Goal: Information Seeking & Learning: Find specific fact

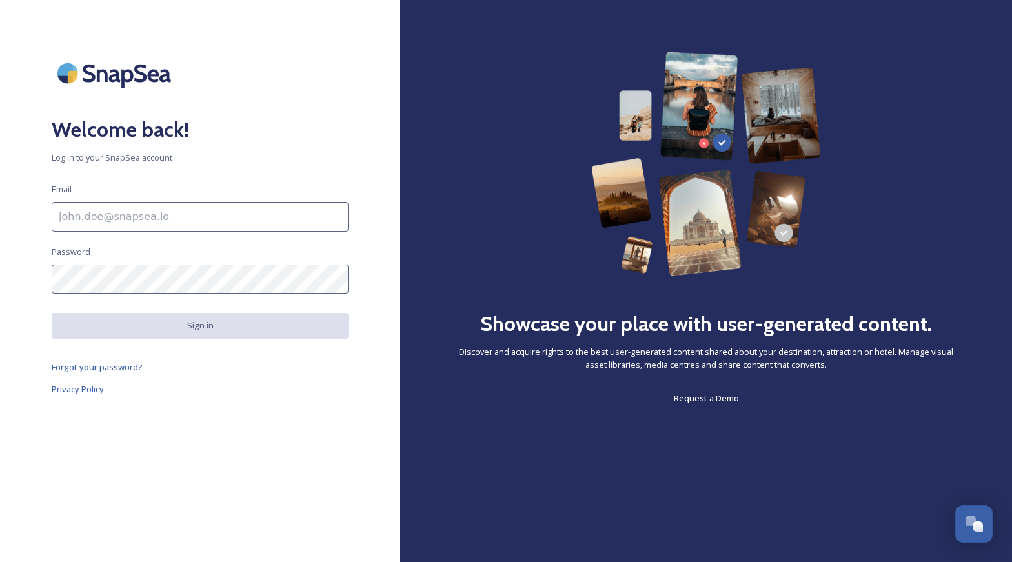
type input "[PERSON_NAME][EMAIL_ADDRESS][DOMAIN_NAME]"
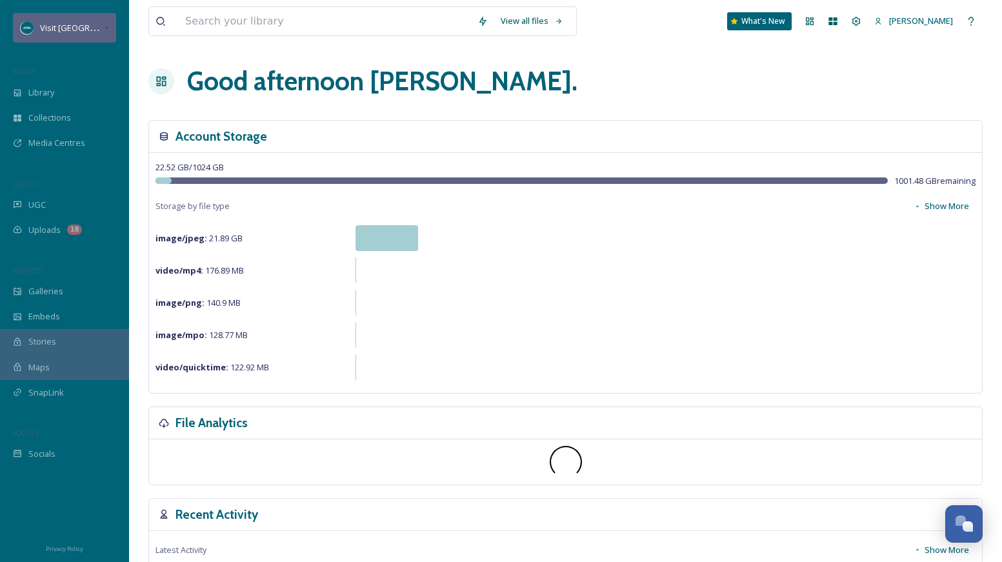
click at [52, 41] on div "Visit [GEOGRAPHIC_DATA][US_STATE]" at bounding box center [64, 28] width 103 height 30
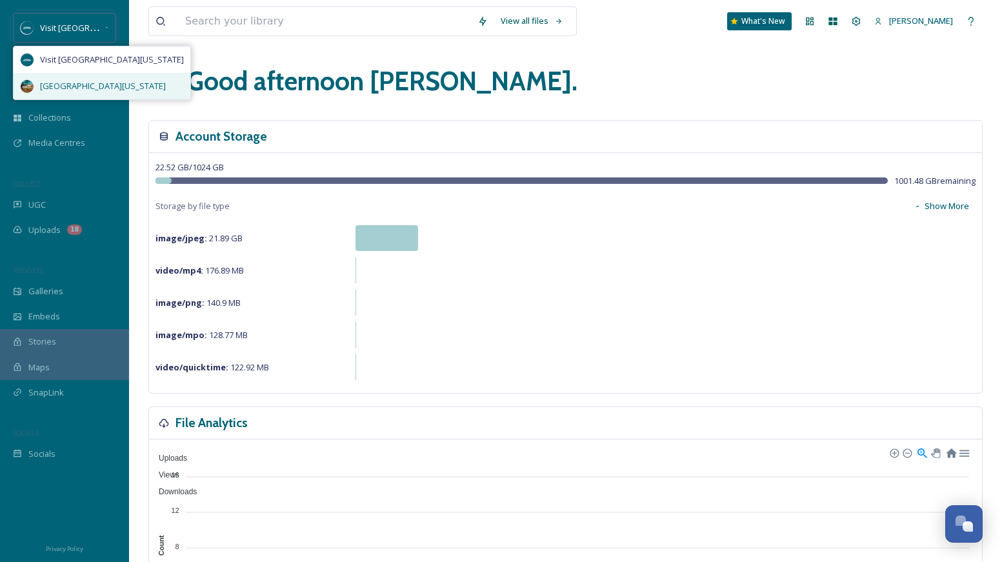
click at [72, 81] on span "[GEOGRAPHIC_DATA][US_STATE]" at bounding box center [103, 86] width 126 height 12
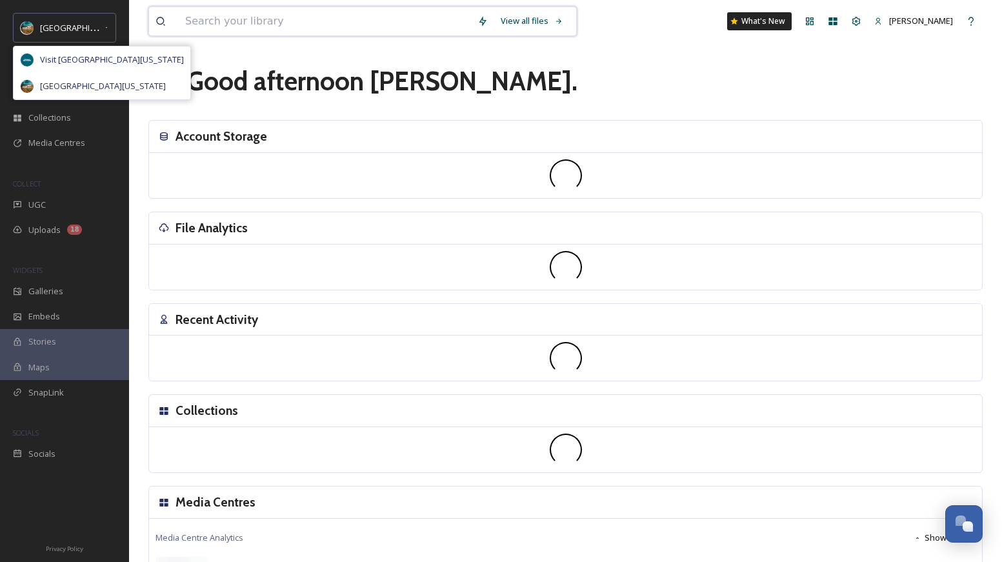
click at [221, 21] on input at bounding box center [325, 21] width 292 height 28
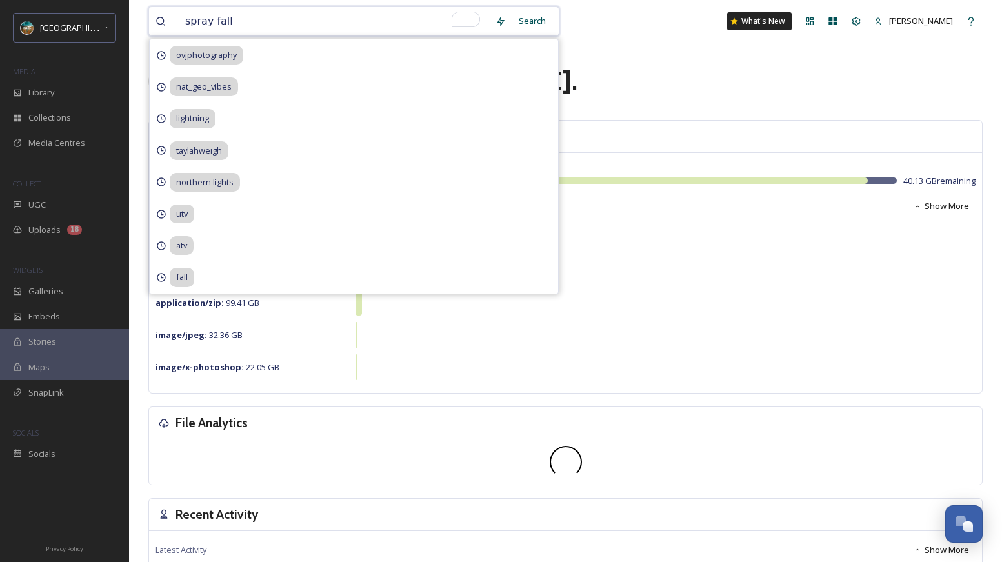
type input "spray falls"
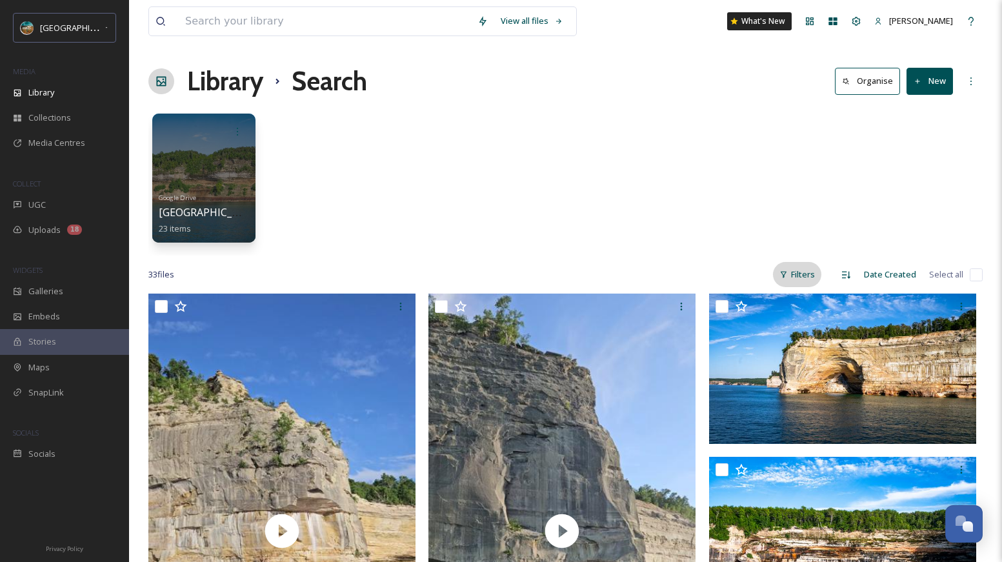
click at [803, 276] on div "Filters" at bounding box center [797, 274] width 48 height 25
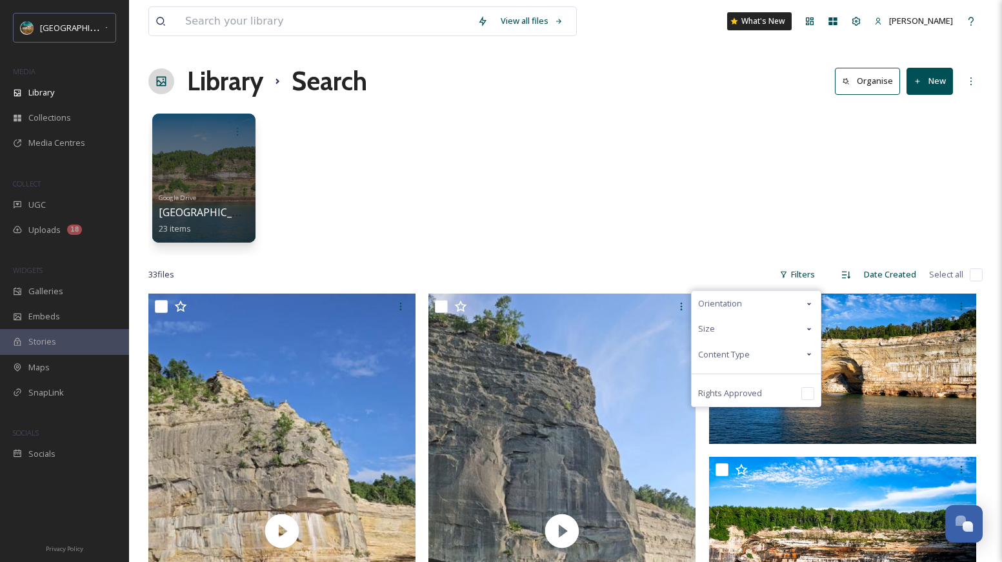
click at [766, 349] on div "Content Type" at bounding box center [756, 354] width 129 height 25
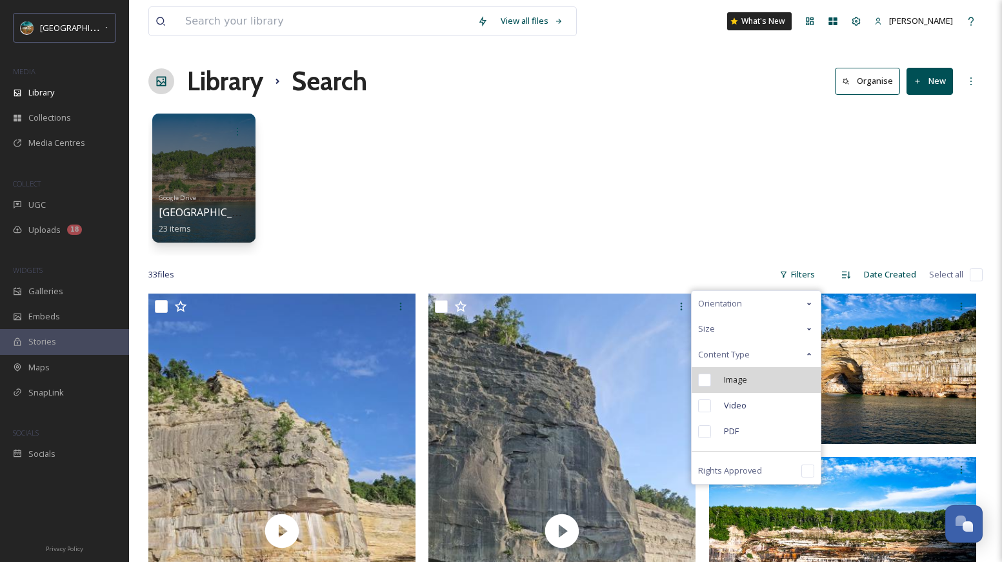
click at [747, 382] on span "Image" at bounding box center [735, 380] width 23 height 12
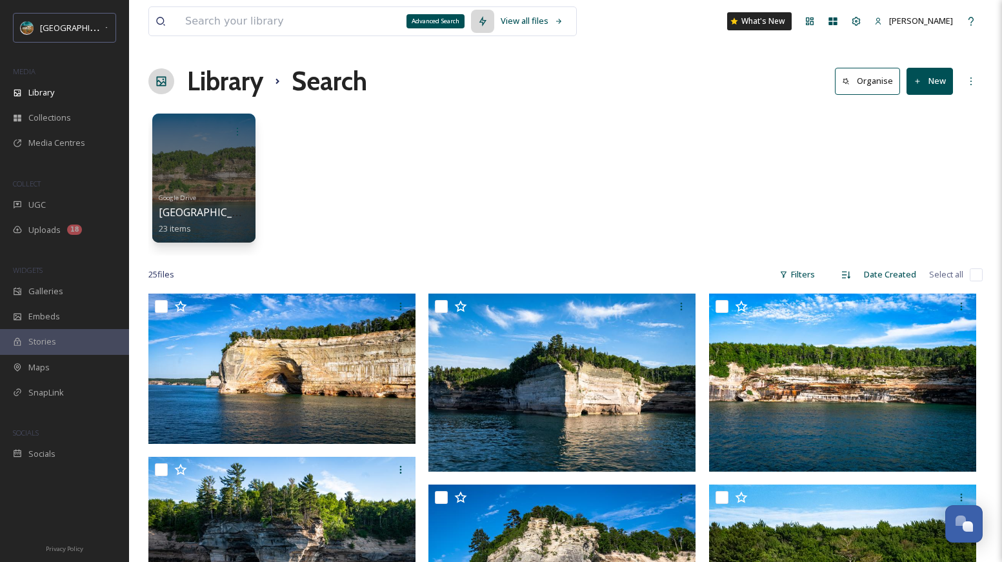
click at [481, 21] on icon at bounding box center [482, 21] width 10 height 10
click at [154, 25] on div "View all files" at bounding box center [362, 21] width 428 height 30
click at [157, 24] on icon at bounding box center [161, 21] width 10 height 10
click at [159, 23] on icon at bounding box center [161, 21] width 10 height 10
click at [502, 22] on div "View all files" at bounding box center [531, 20] width 75 height 25
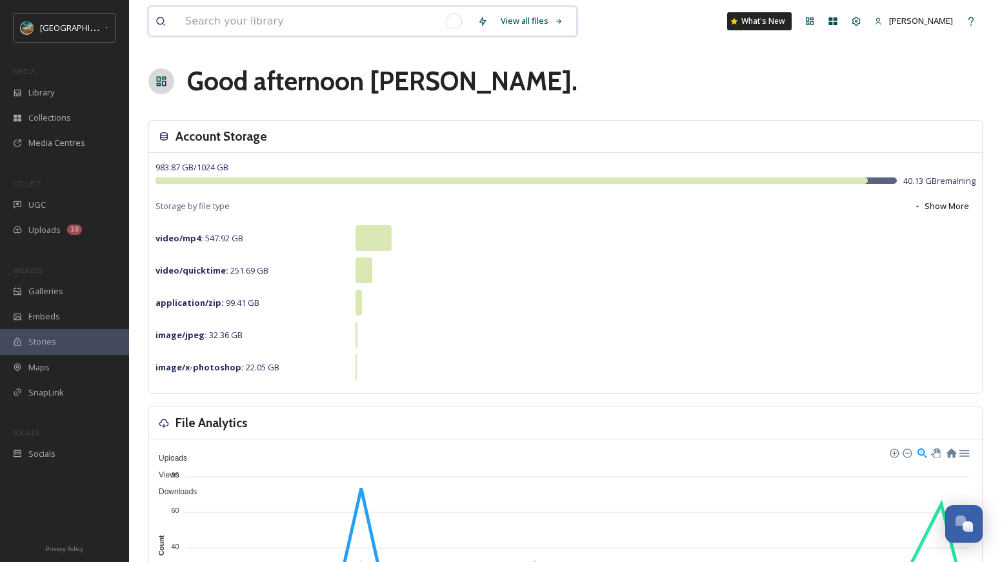
click at [297, 28] on input "To enrich screen reader interactions, please activate Accessibility in Grammarl…" at bounding box center [325, 21] width 292 height 28
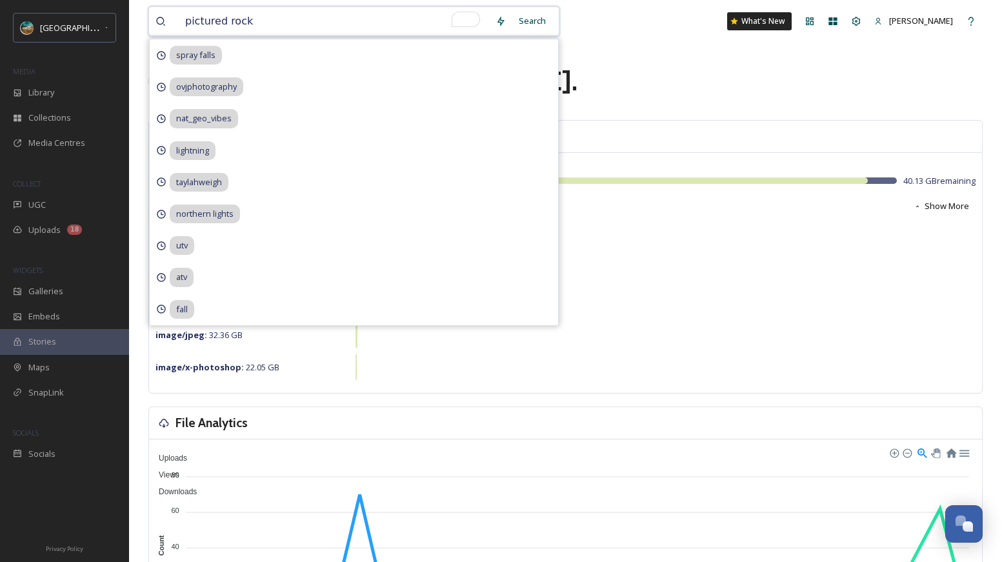
type input "pictured rocks"
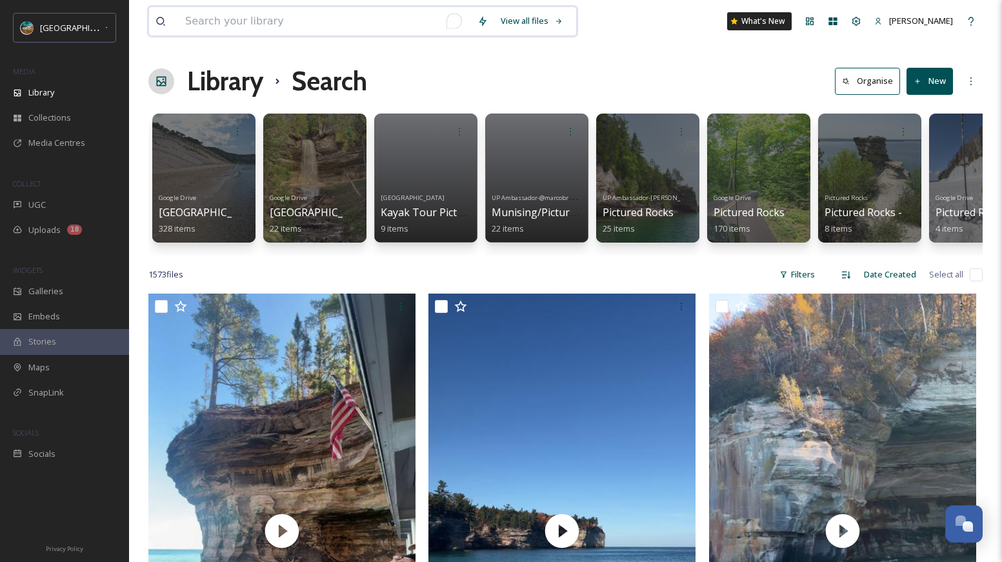
click at [320, 15] on input "To enrich screen reader interactions, please activate Accessibility in Grammarl…" at bounding box center [325, 21] width 292 height 28
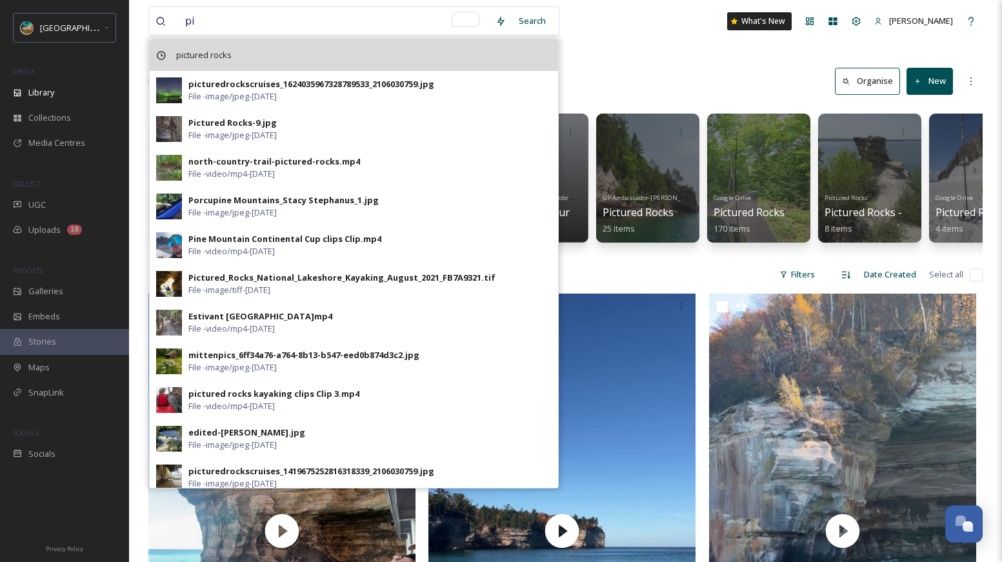
click at [221, 48] on span "pictured rocks" at bounding box center [204, 55] width 68 height 19
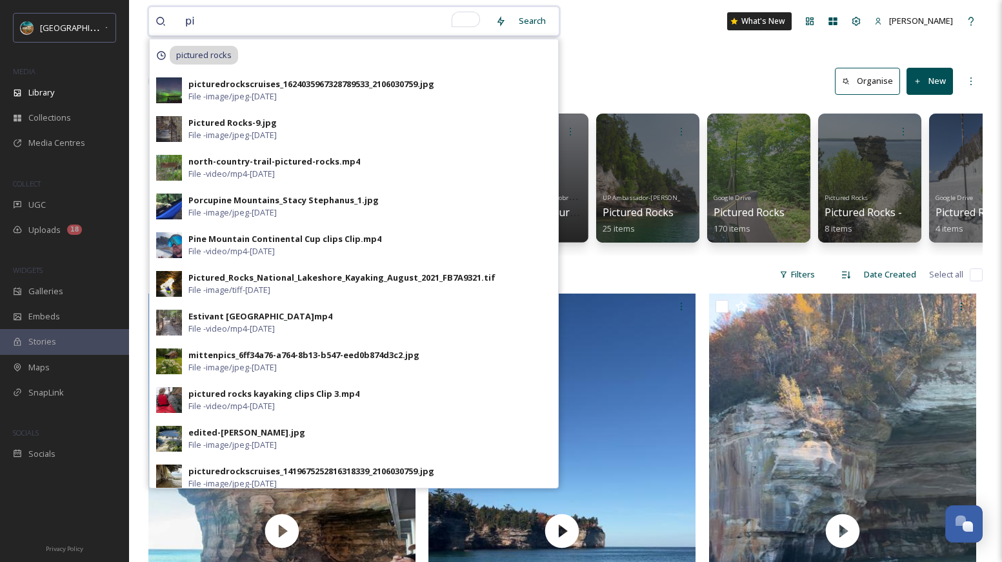
click at [234, 29] on input "pi" at bounding box center [334, 21] width 310 height 28
type input "pictured rocks"
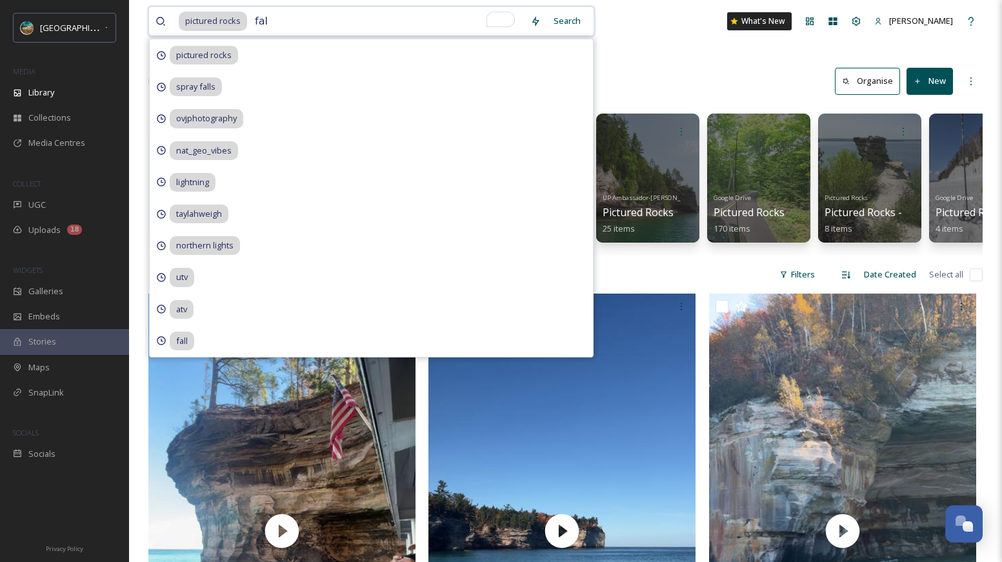
type input "fall"
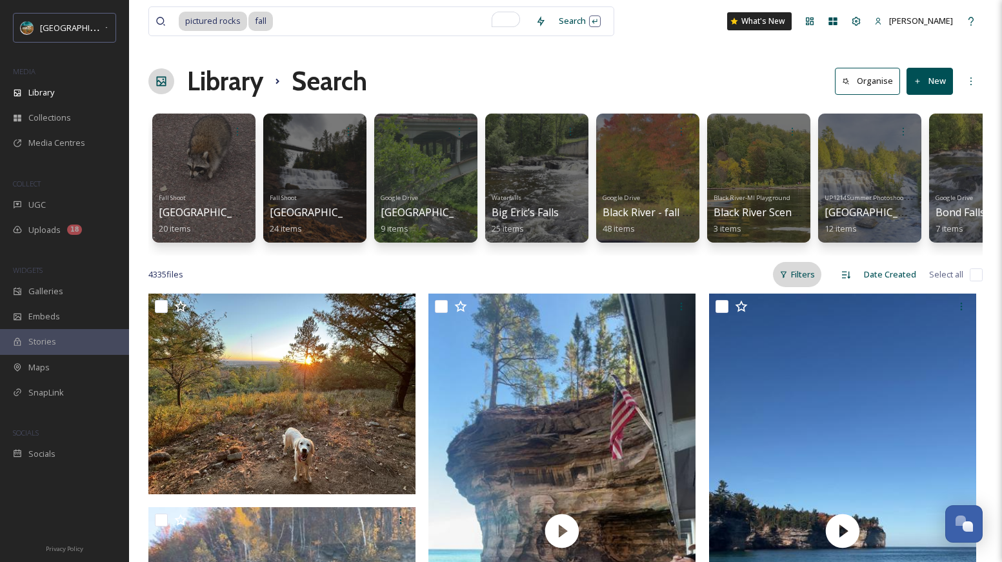
click at [801, 283] on div "Filters" at bounding box center [797, 274] width 48 height 25
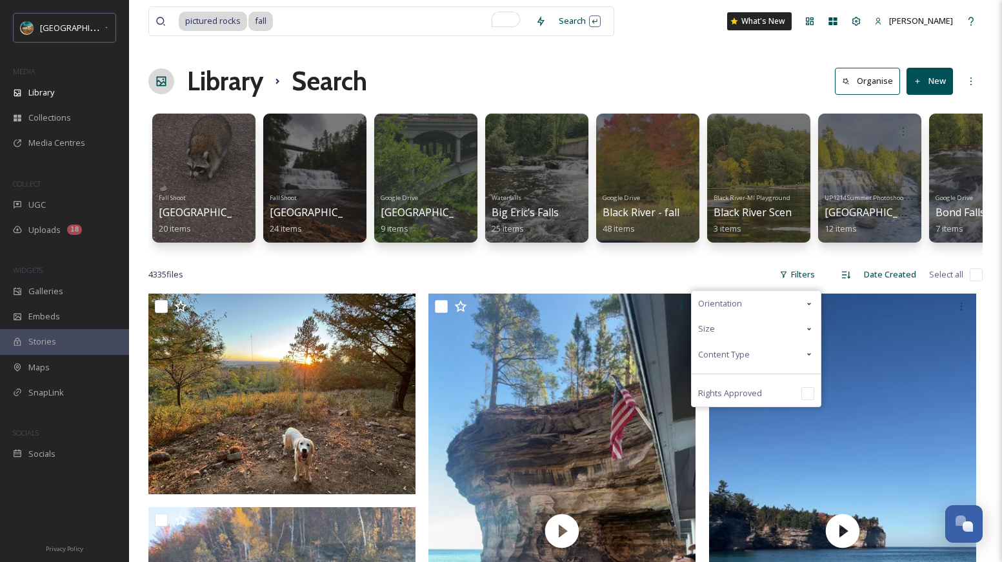
click at [766, 360] on div "Content Type" at bounding box center [756, 354] width 129 height 25
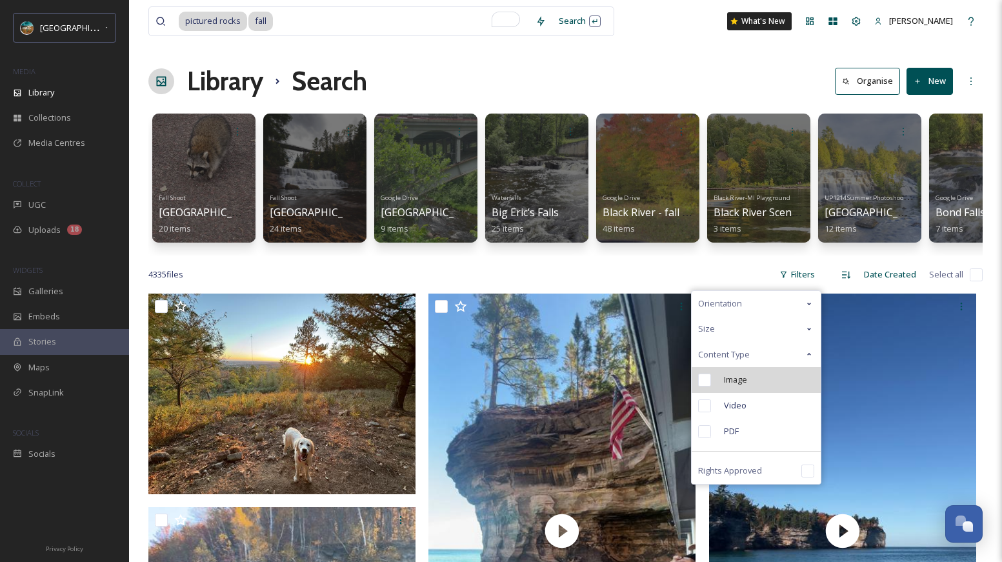
click at [750, 390] on div "Image" at bounding box center [756, 380] width 129 height 26
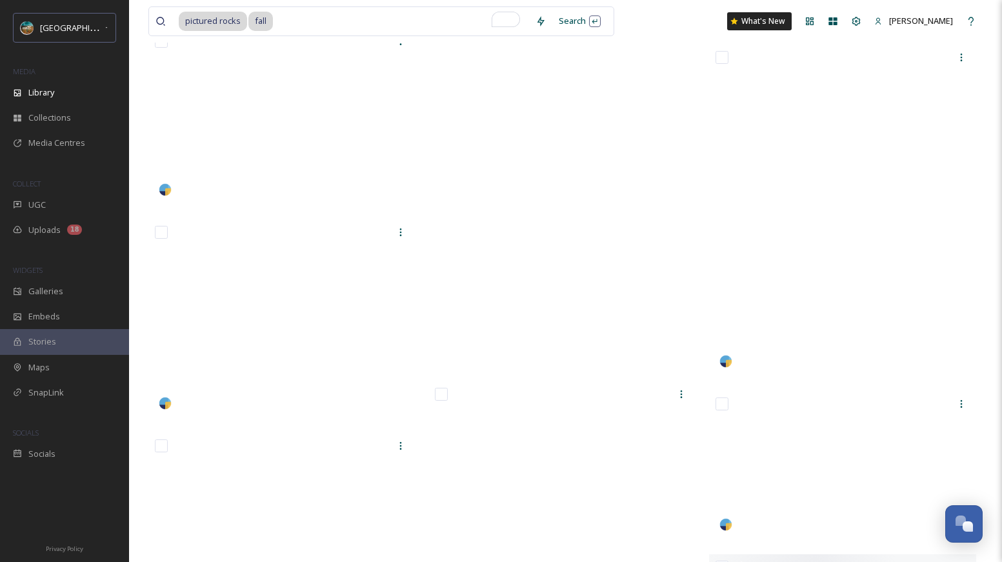
scroll to position [32938, 0]
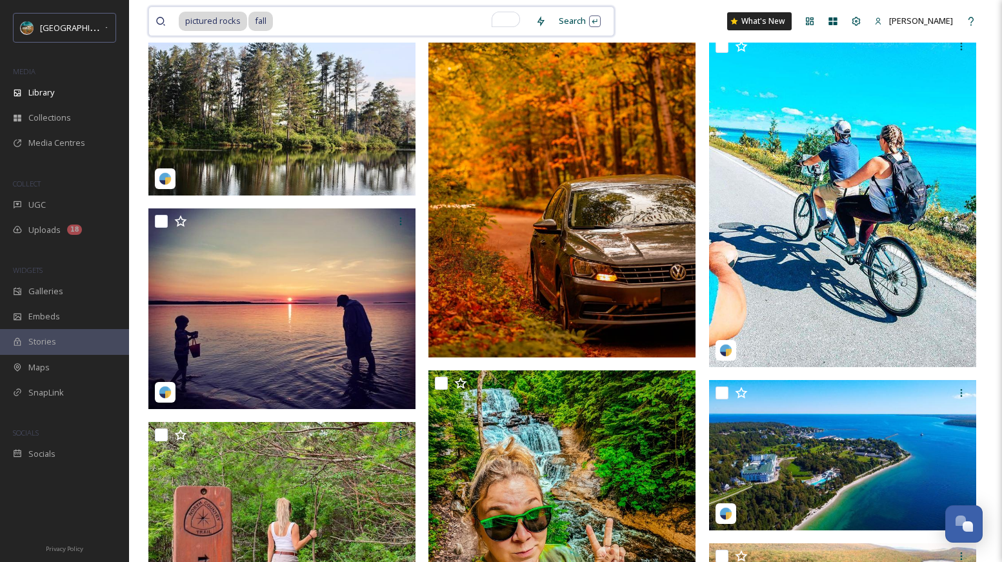
click at [248, 17] on span "fall" at bounding box center [260, 21] width 25 height 19
click at [239, 23] on span "pictured rocks" at bounding box center [213, 21] width 68 height 19
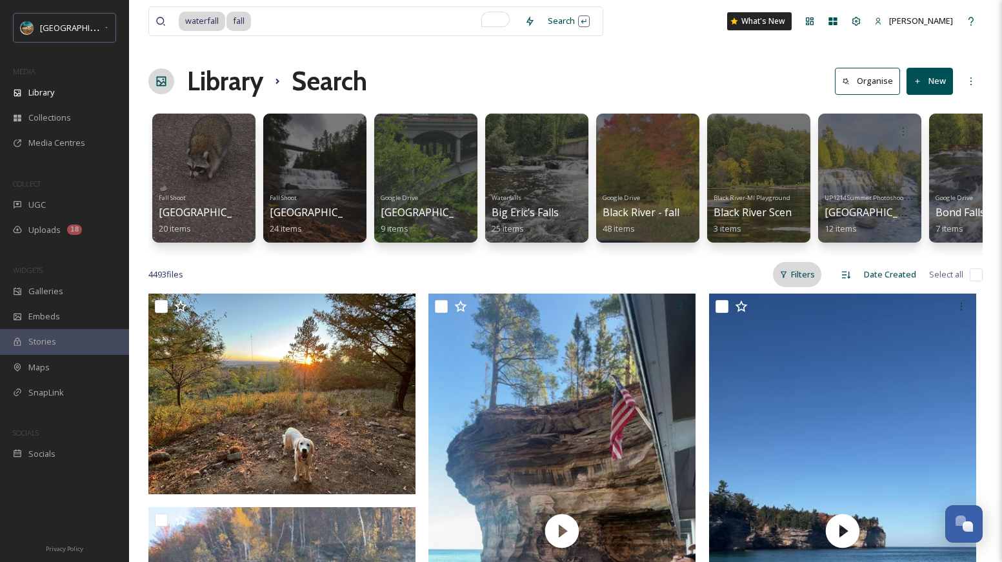
click at [798, 283] on div "Filters" at bounding box center [797, 274] width 48 height 25
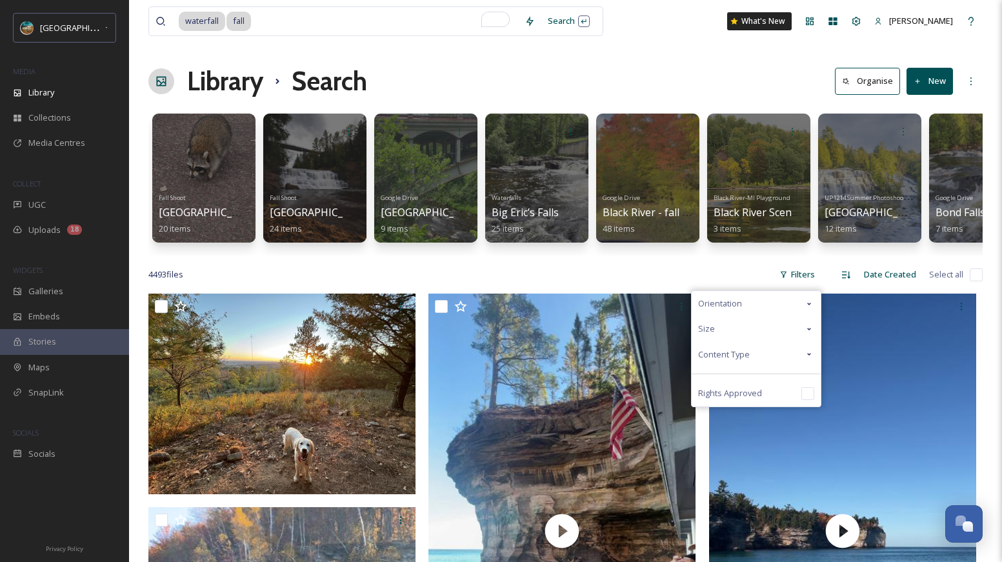
click at [752, 367] on div "Content Type" at bounding box center [756, 354] width 129 height 25
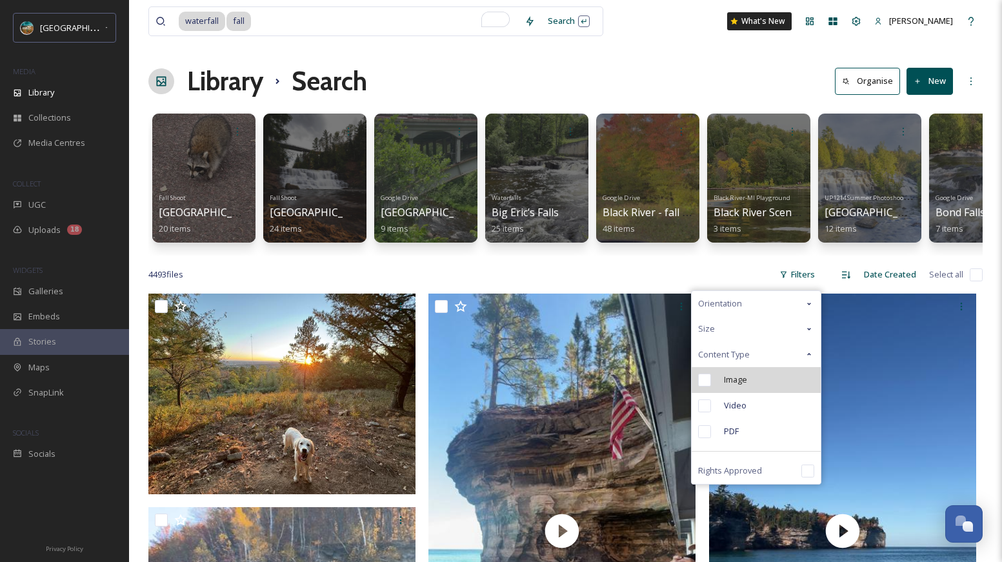
click at [749, 392] on div "Image" at bounding box center [756, 380] width 129 height 26
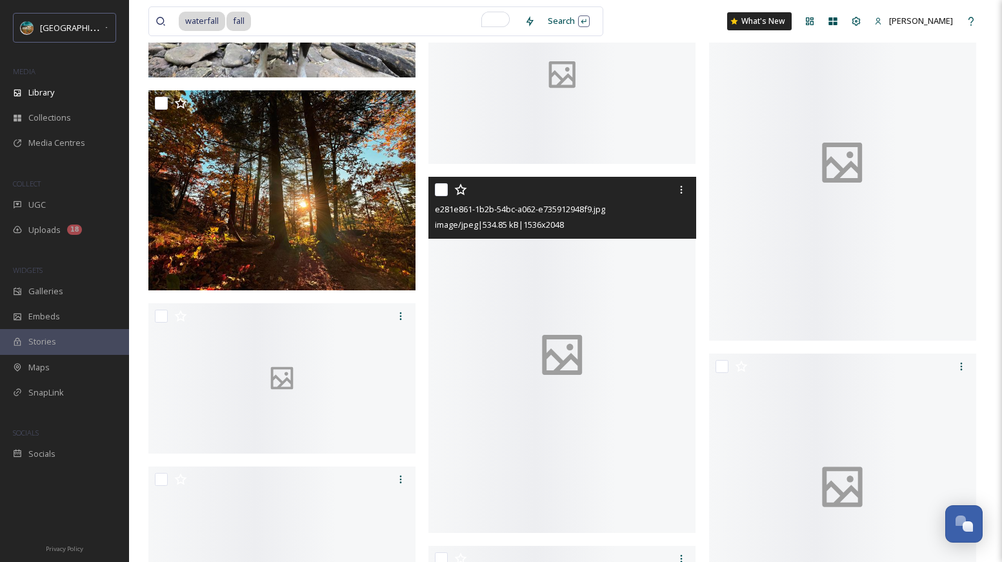
scroll to position [7035, 0]
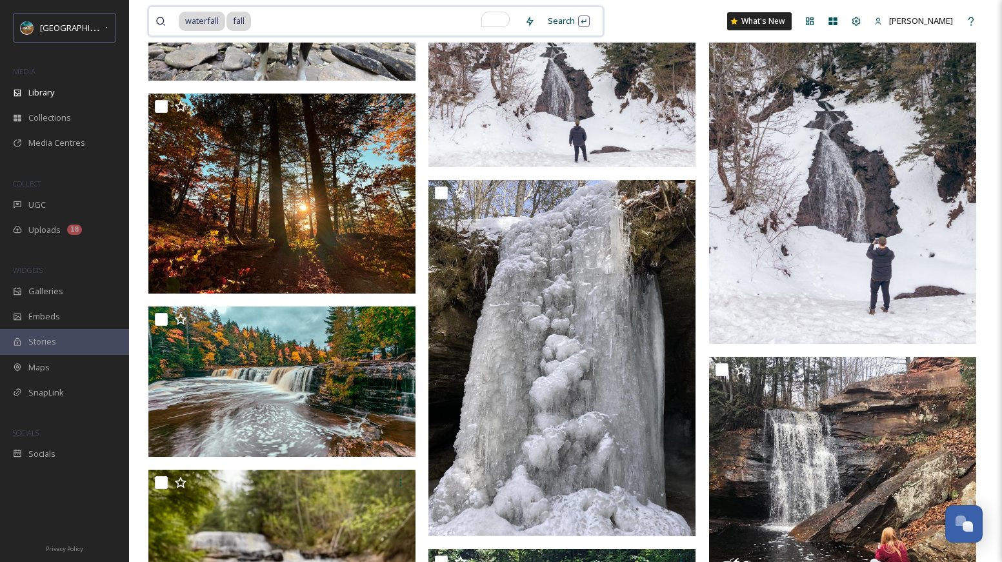
click at [358, 14] on input "To enrich screen reader interactions, please activate Accessibility in Grammarl…" at bounding box center [385, 21] width 266 height 28
type input "f"
type input "waterf"
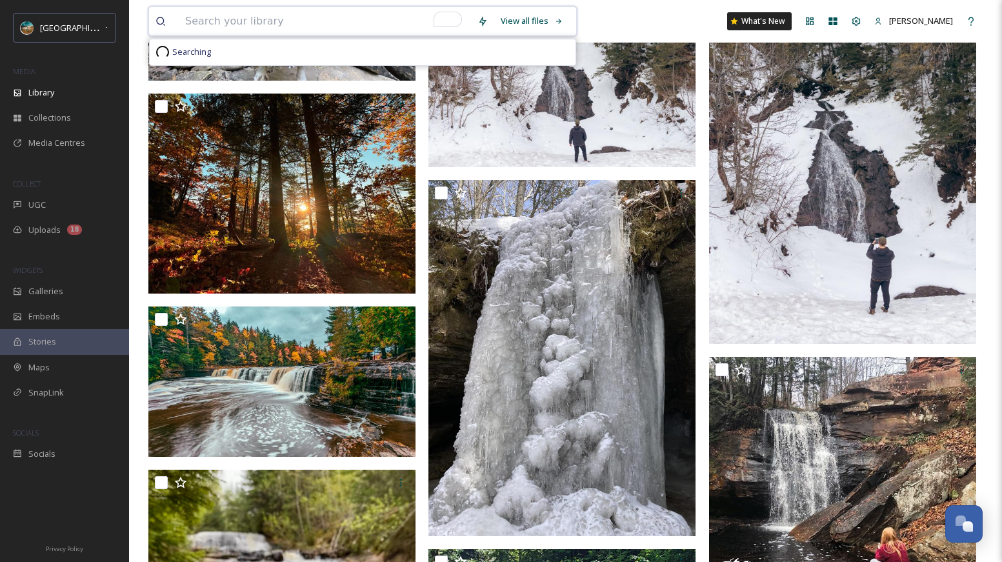
paste input "a02e8d1471128bee0ebe744caff779c457108e538aaeeff7245935d2ff85e5ab"
type input "a02e8d1471128bee0ebe"
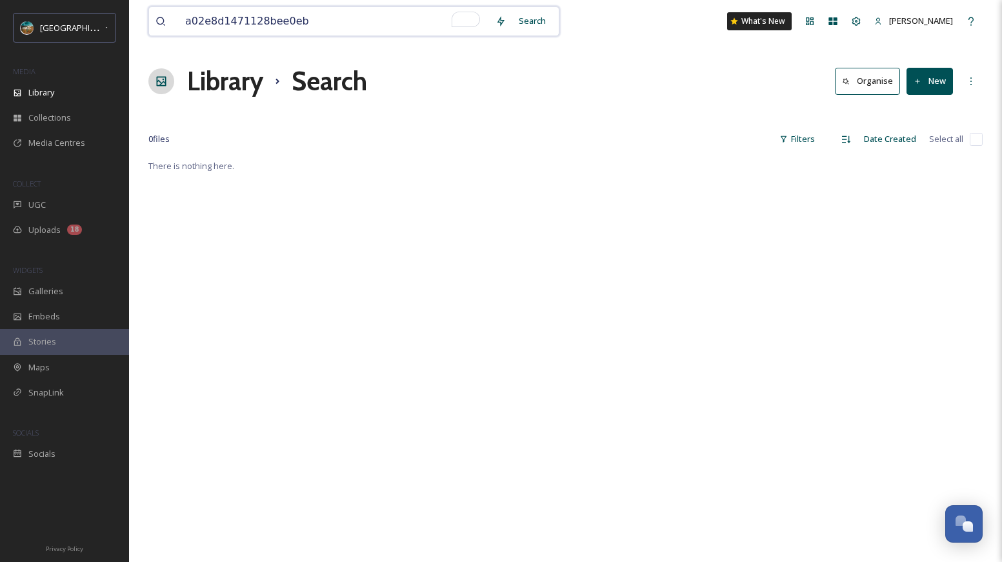
type input "a02e8d1471128bee0e"
type input "s"
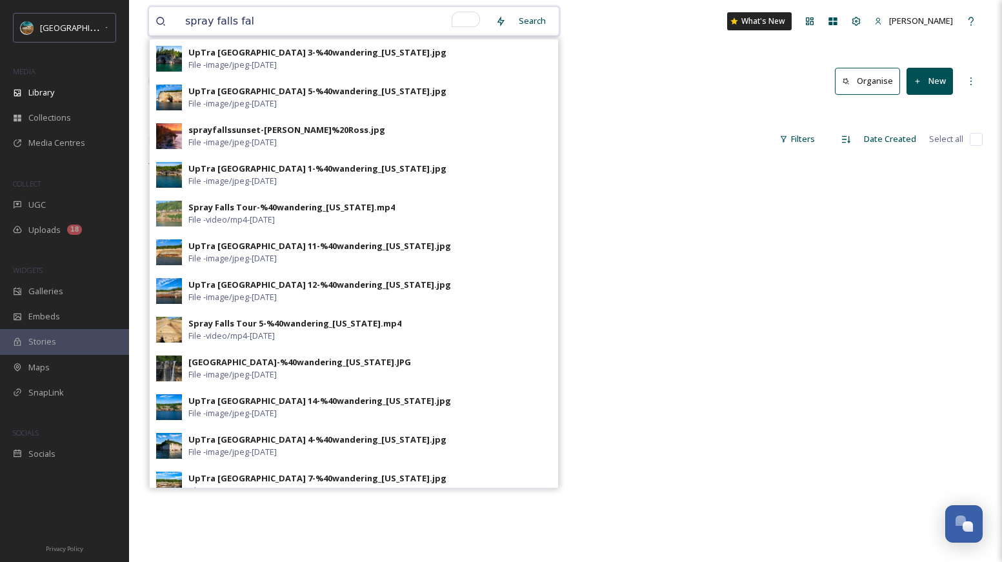
type input "spray falls fall"
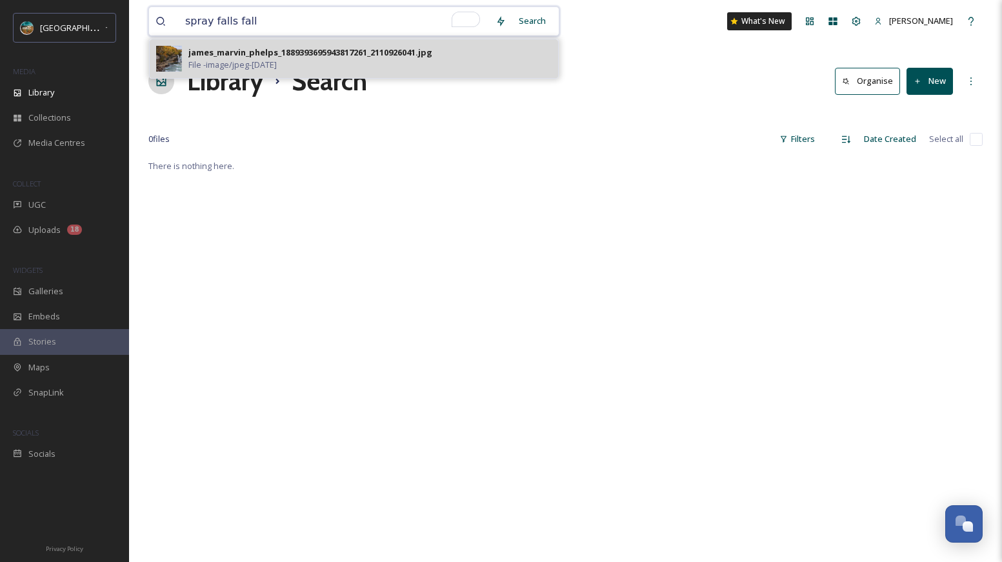
type input "spray falls fall"
click at [307, 59] on div "james_marvin_phelps_1889393695943817261_2110926041.jpg File - image/jpeg - [DAT…" at bounding box center [369, 58] width 363 height 25
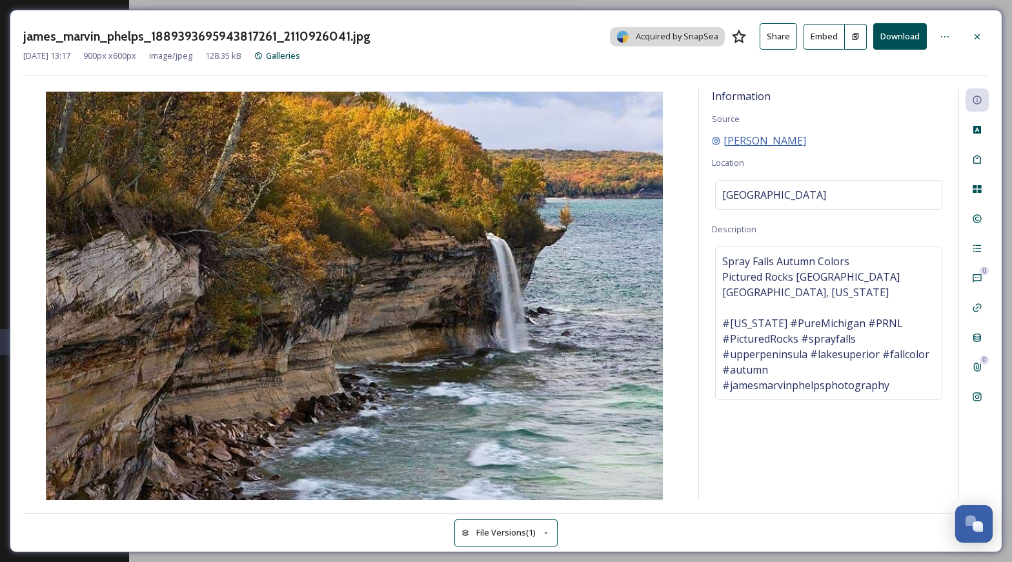
drag, startPoint x: 845, startPoint y: 141, endPoint x: 715, endPoint y: 141, distance: 129.7
click at [715, 141] on div "[PERSON_NAME]" at bounding box center [829, 140] width 234 height 15
copy span "[PERSON_NAME]"
click at [981, 38] on icon at bounding box center [977, 37] width 10 height 10
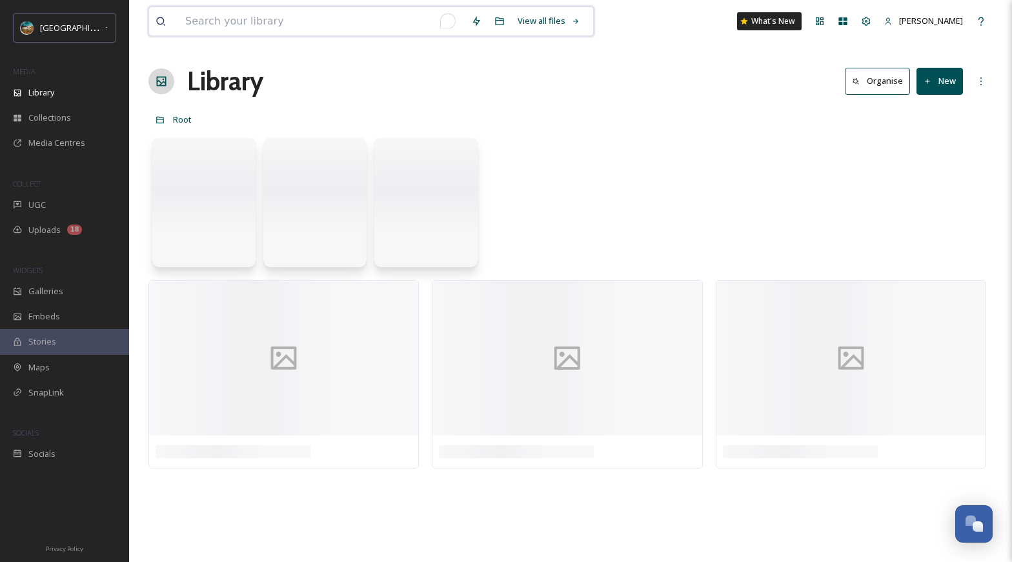
click at [386, 30] on input "To enrich screen reader interactions, please activate Accessibility in Grammarl…" at bounding box center [322, 21] width 286 height 28
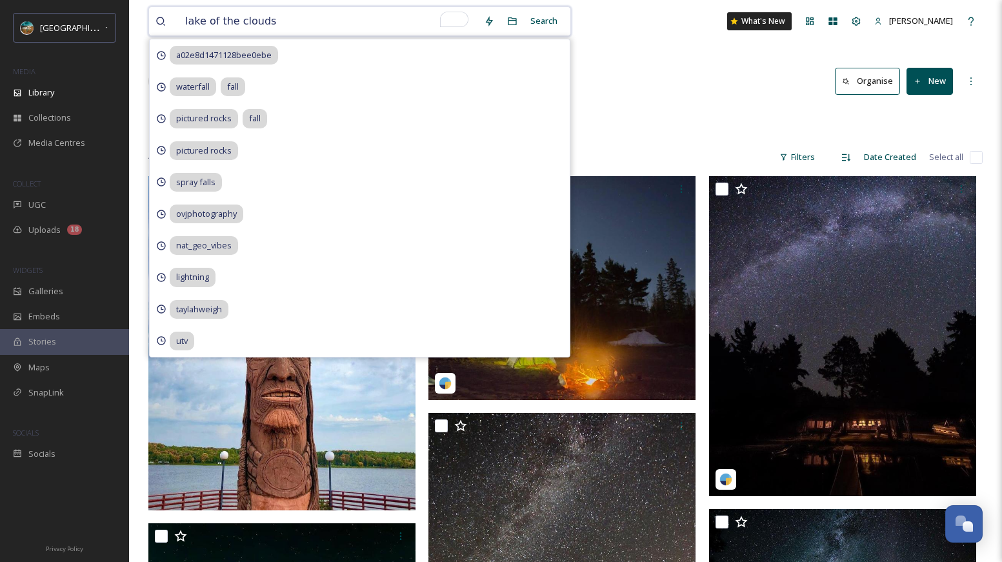
type input "lake of the clouds"
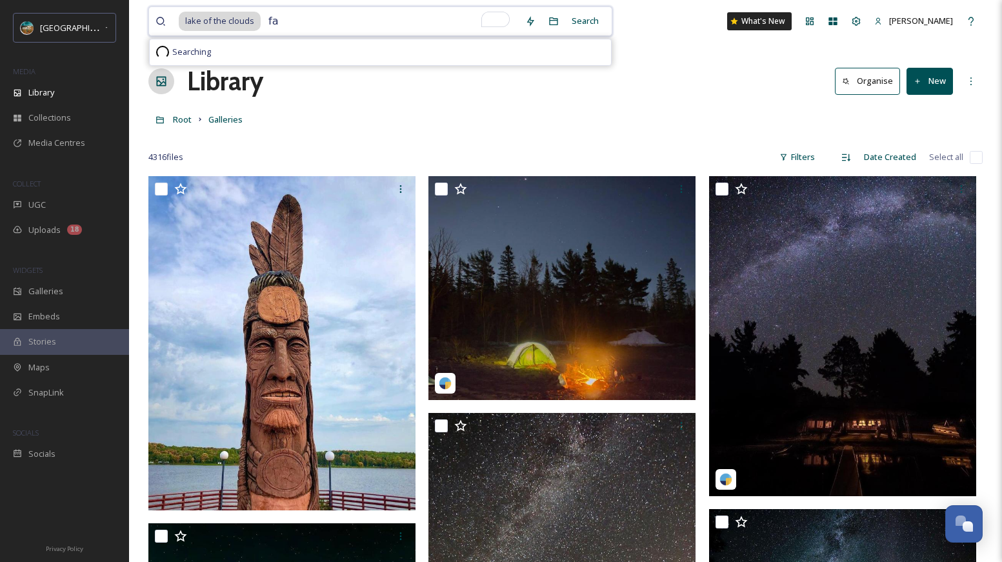
type input "fal"
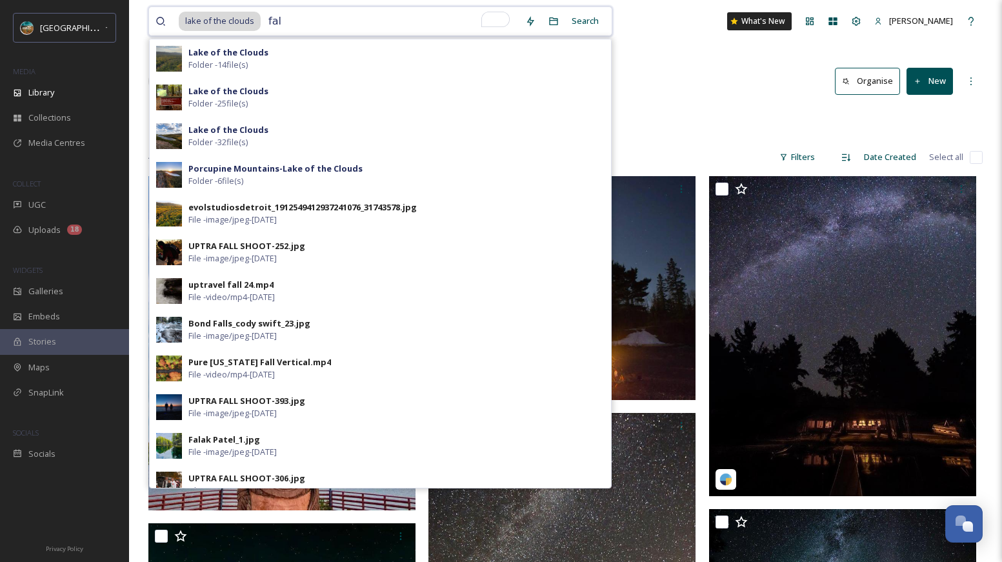
type input "fall"
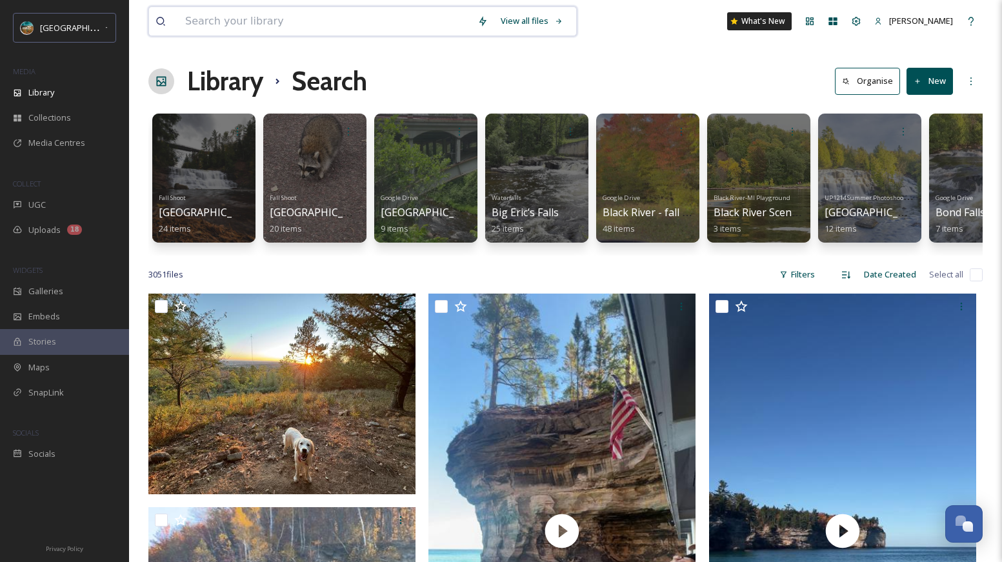
click at [277, 23] on input at bounding box center [325, 21] width 292 height 28
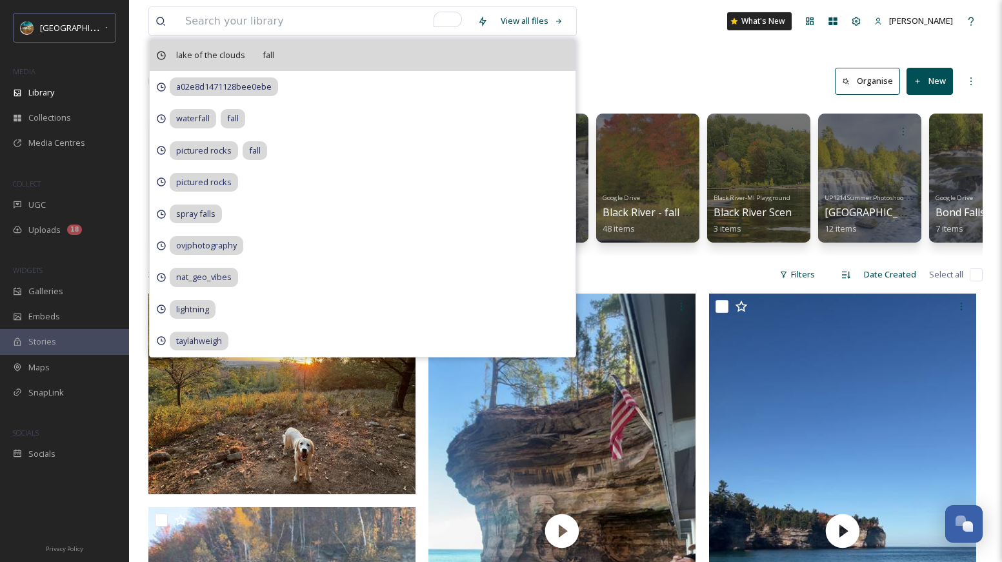
click at [227, 52] on span "lake of the clouds" at bounding box center [211, 55] width 82 height 19
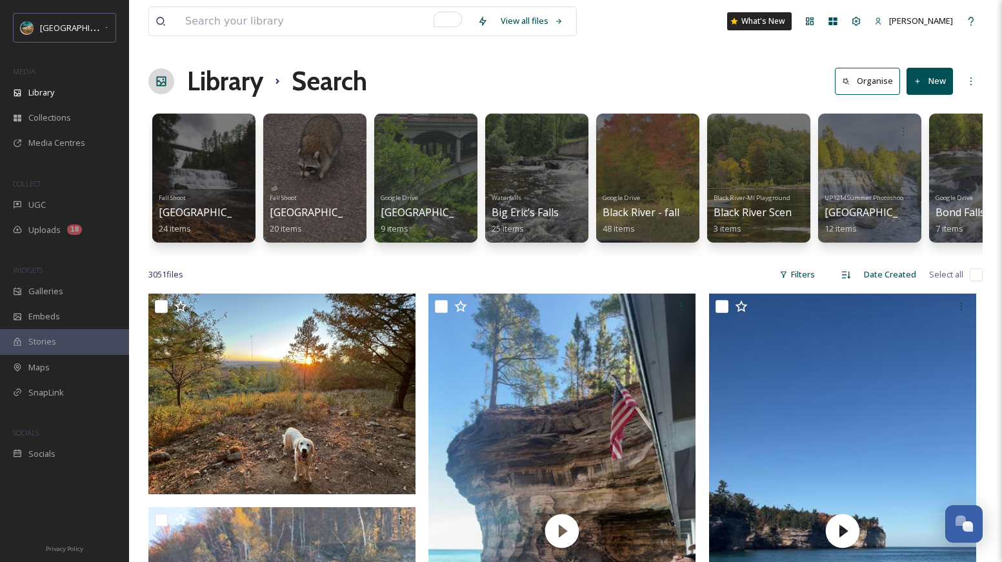
click at [655, 74] on div "Library Search Organise New" at bounding box center [565, 81] width 834 height 39
click at [380, 12] on input "To enrich screen reader interactions, please activate Accessibility in Grammarl…" at bounding box center [325, 21] width 292 height 28
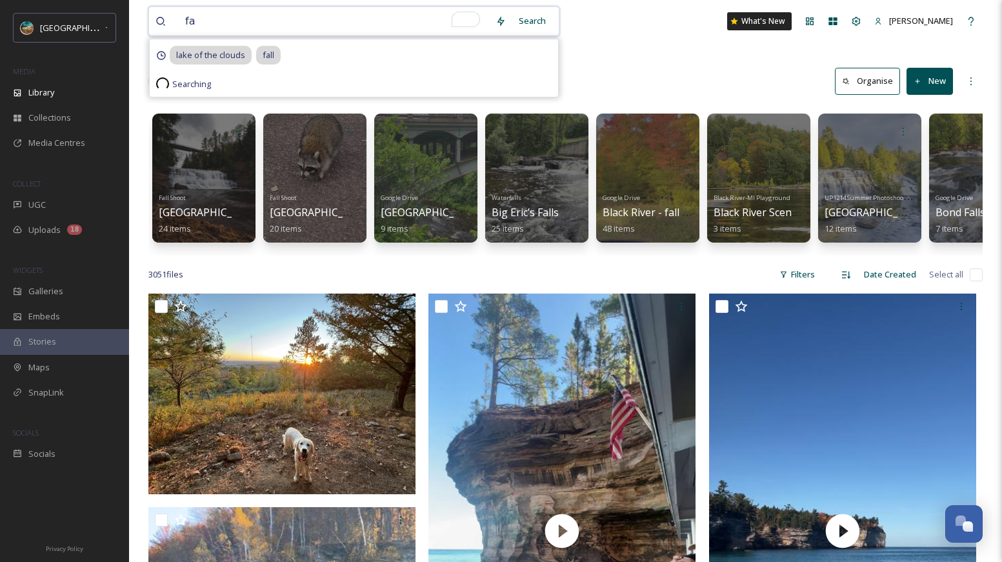
type input "f"
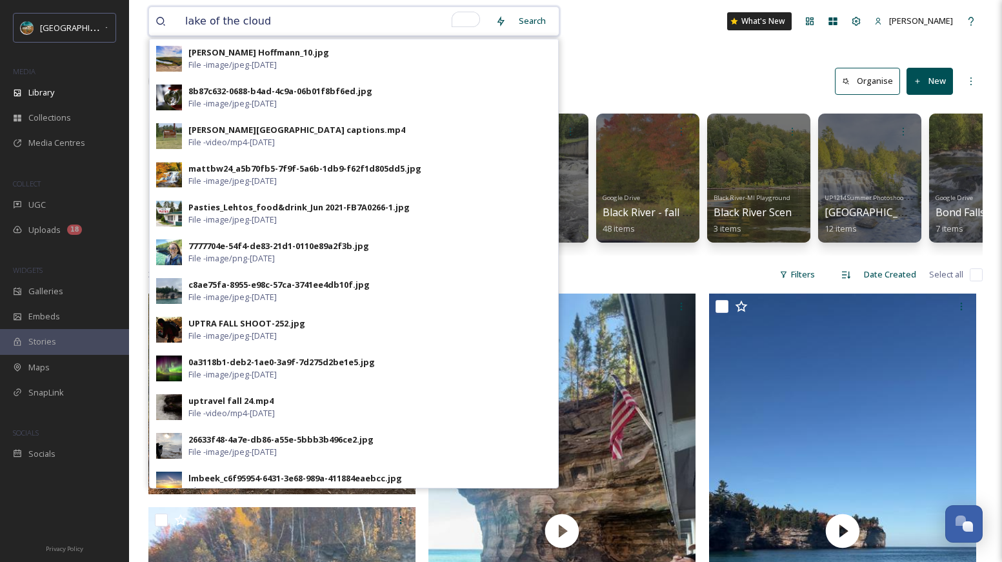
type input "lake of the clouds"
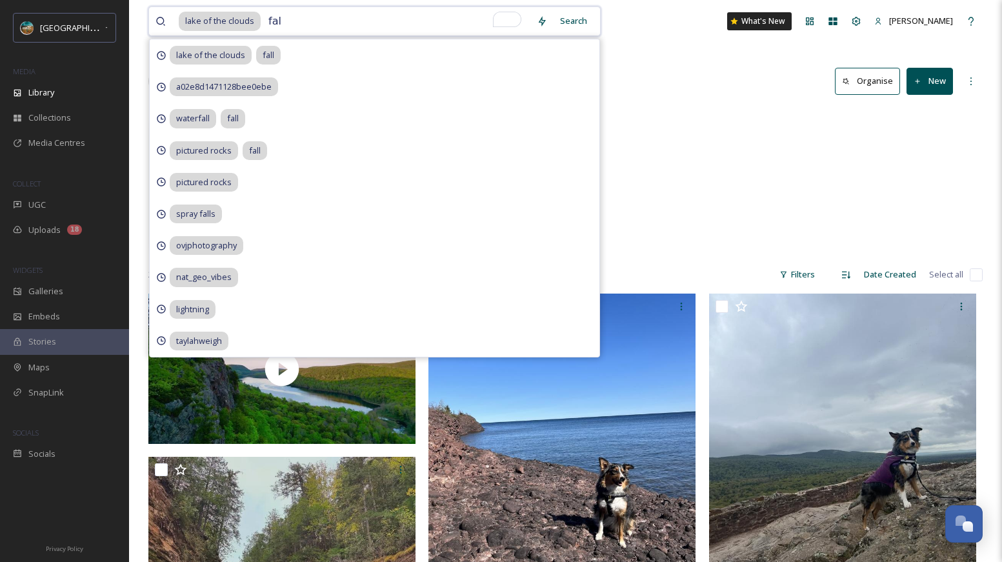
type input "fall"
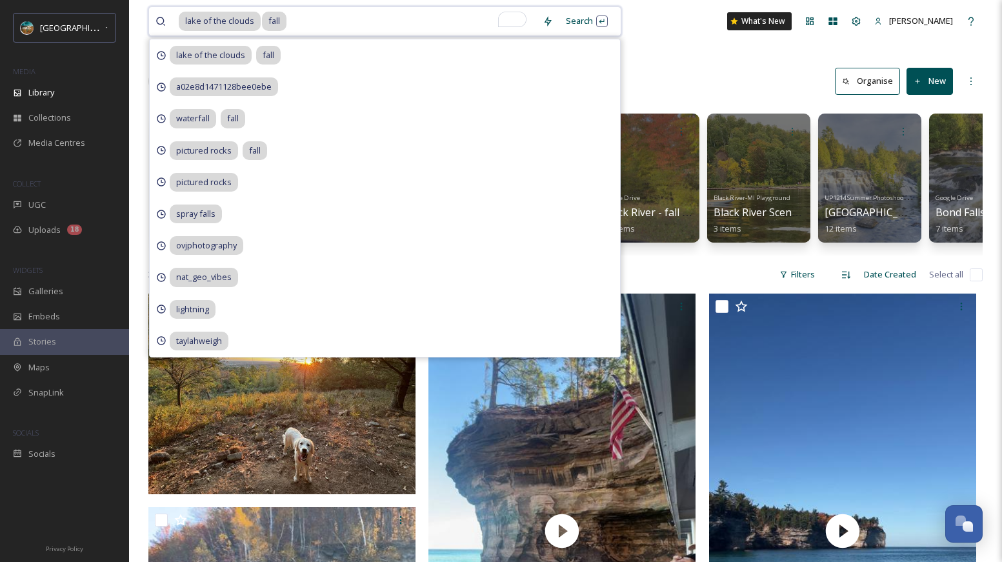
click at [344, 21] on input "To enrich screen reader interactions, please activate Accessibility in Grammarl…" at bounding box center [412, 21] width 248 height 28
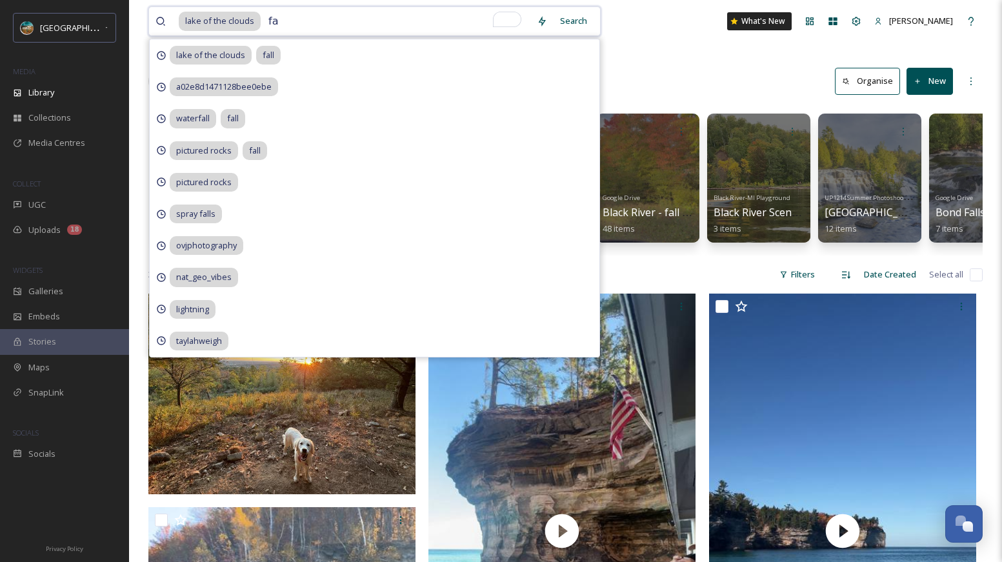
type input "f"
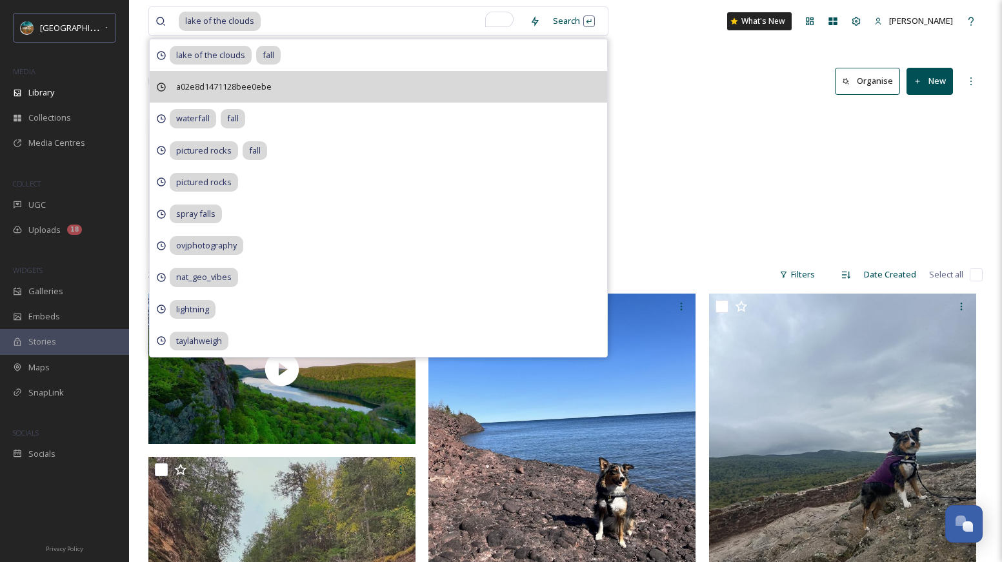
click at [603, 94] on div "a02e8d1471128bee0ebe" at bounding box center [378, 87] width 457 height 32
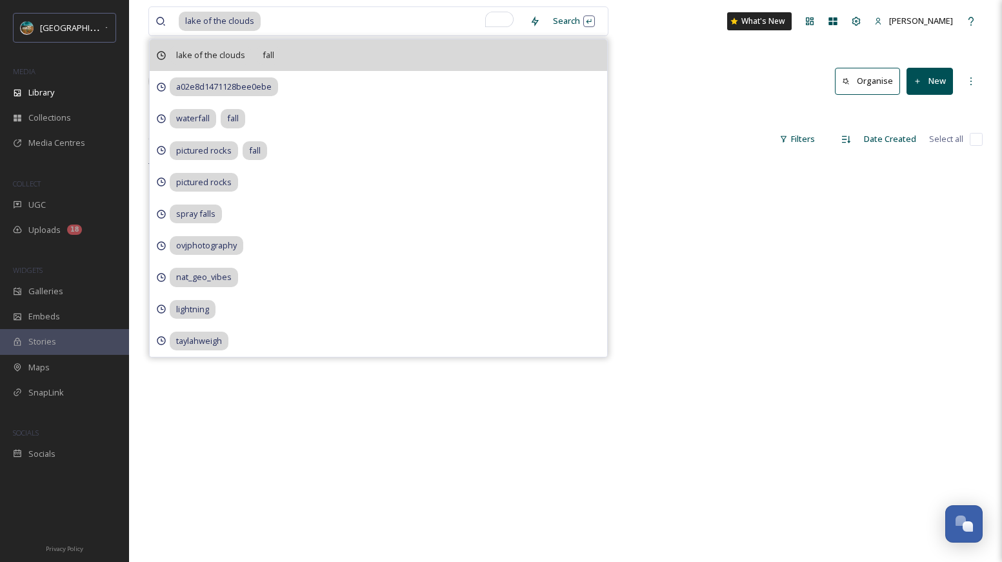
click at [242, 63] on span "lake of the clouds" at bounding box center [211, 55] width 82 height 19
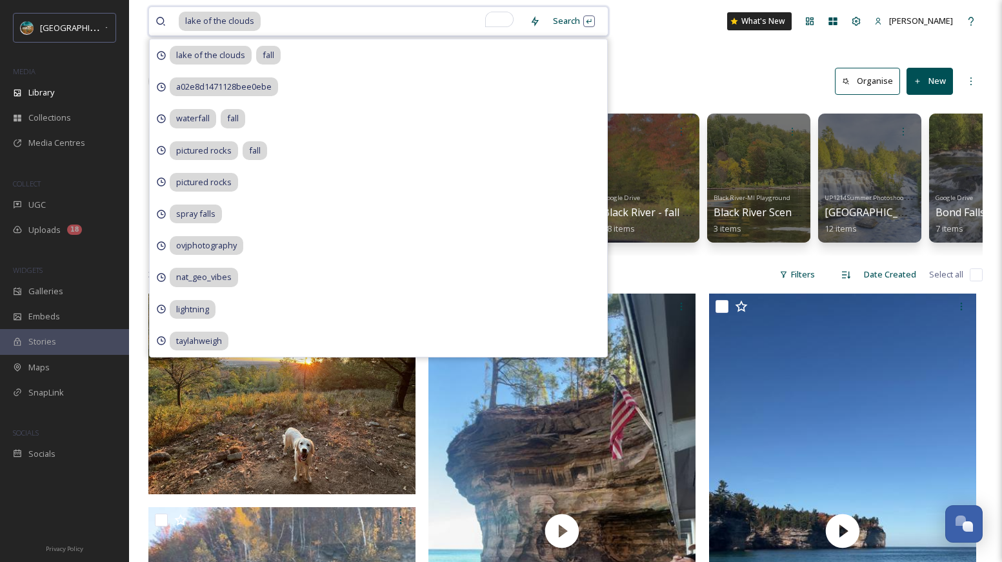
click at [307, 19] on input "To enrich screen reader interactions, please activate Accessibility in Grammarl…" at bounding box center [392, 21] width 261 height 28
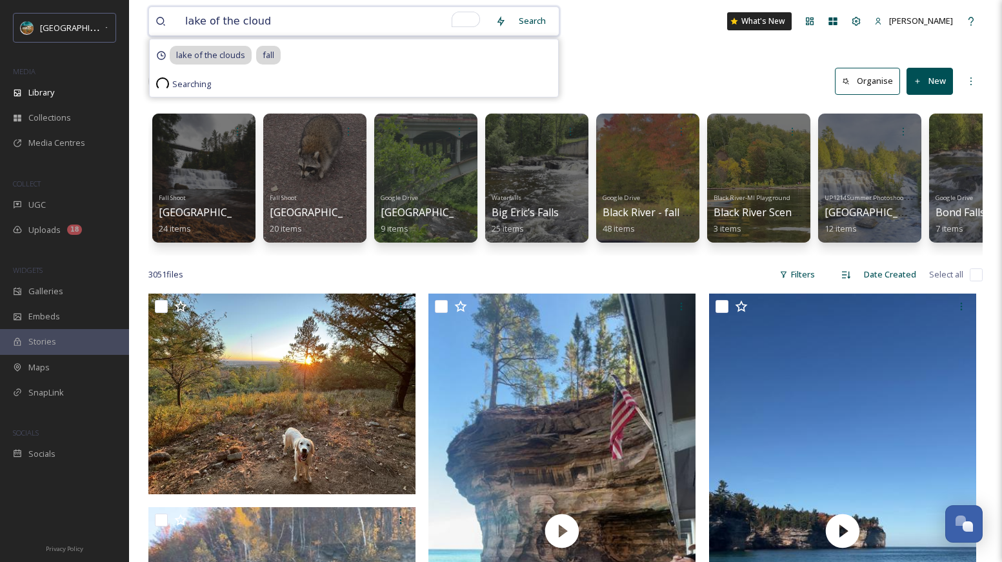
type input "lake of the clouds"
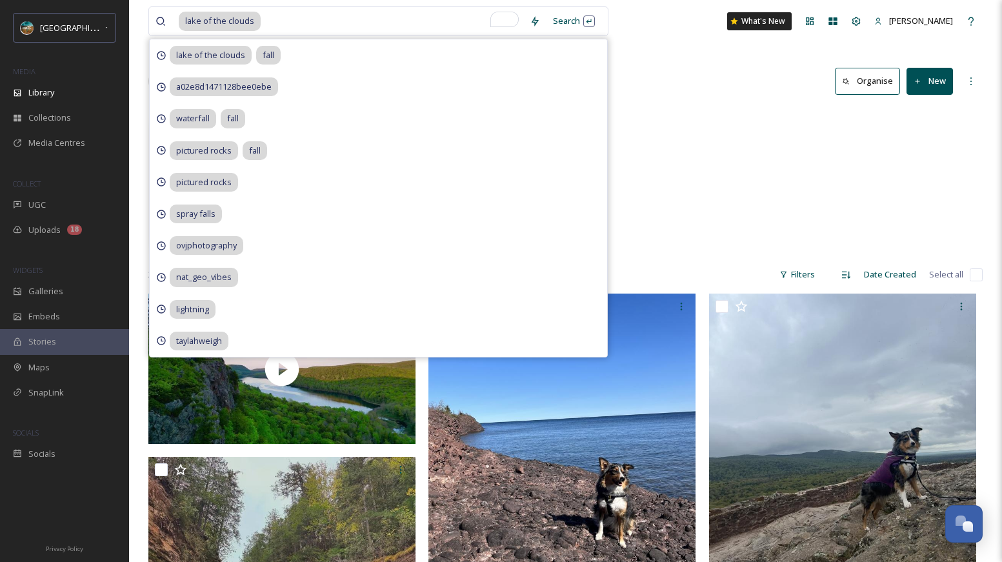
click at [662, 92] on div "Library Search Organise New" at bounding box center [565, 81] width 834 height 39
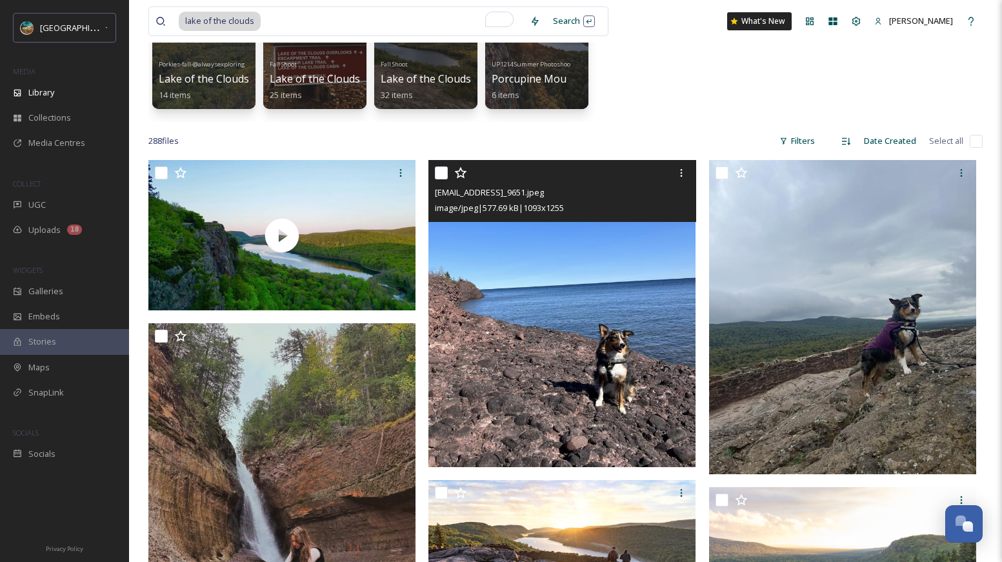
scroll to position [119, 0]
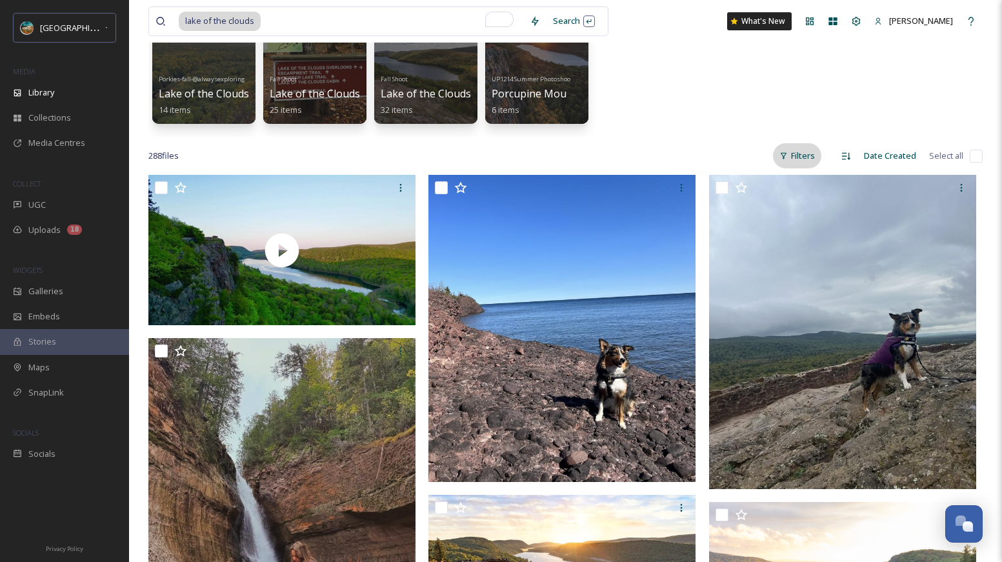
click at [803, 160] on div "Filters" at bounding box center [797, 155] width 48 height 25
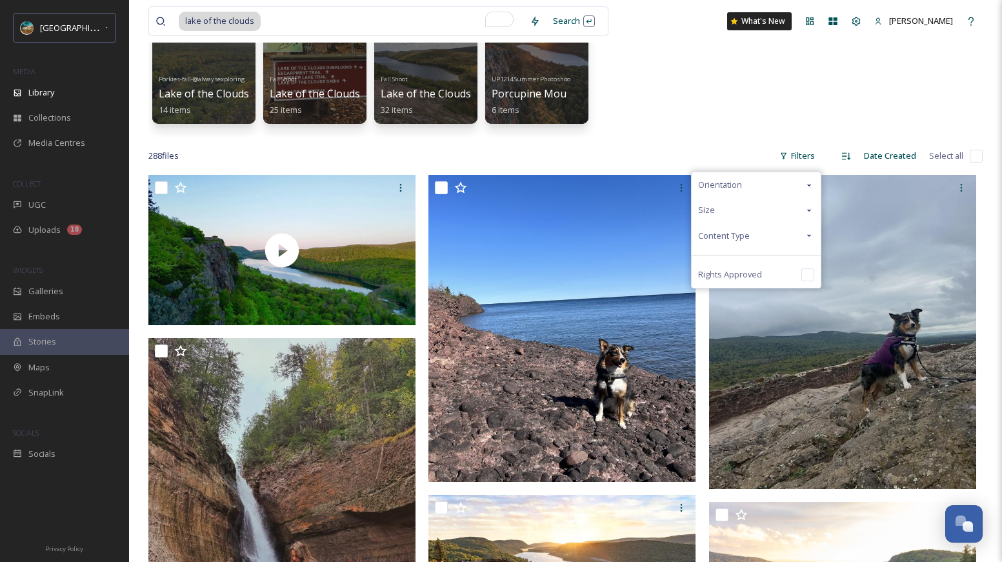
click at [772, 236] on div "Content Type" at bounding box center [756, 235] width 129 height 25
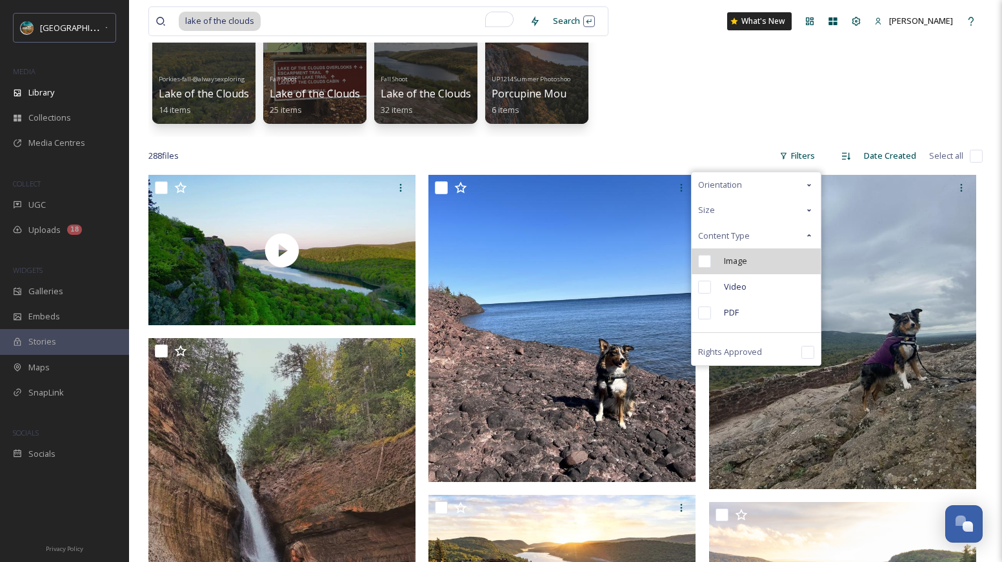
click at [758, 255] on div "Image" at bounding box center [756, 261] width 129 height 26
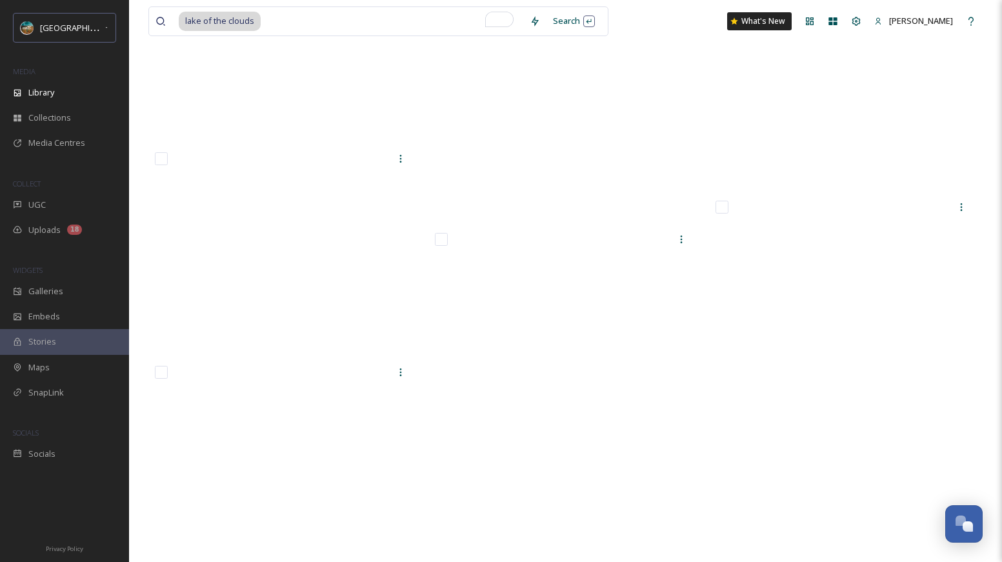
scroll to position [6975, 0]
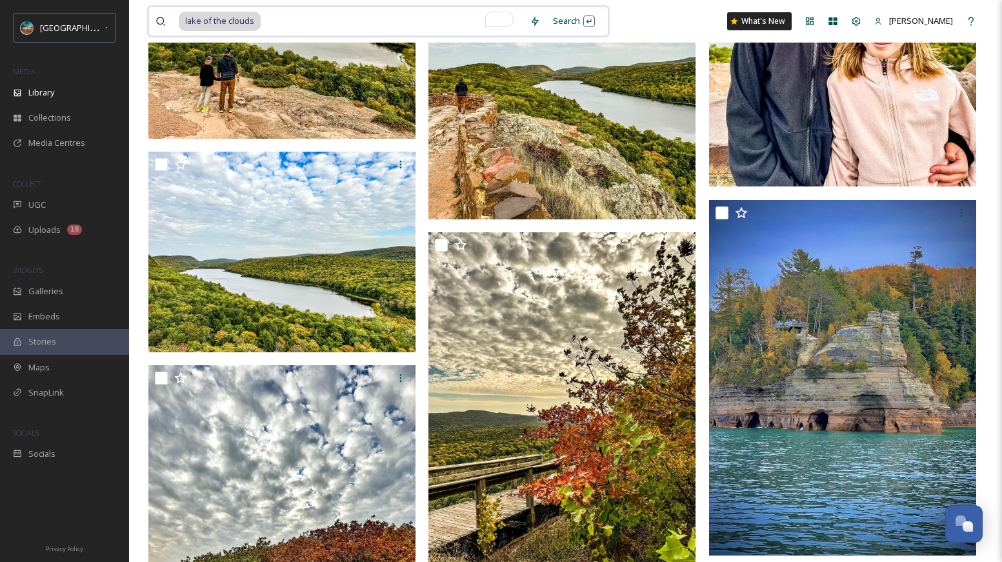
click at [329, 15] on input "To enrich screen reader interactions, please activate Accessibility in Grammarl…" at bounding box center [392, 21] width 261 height 28
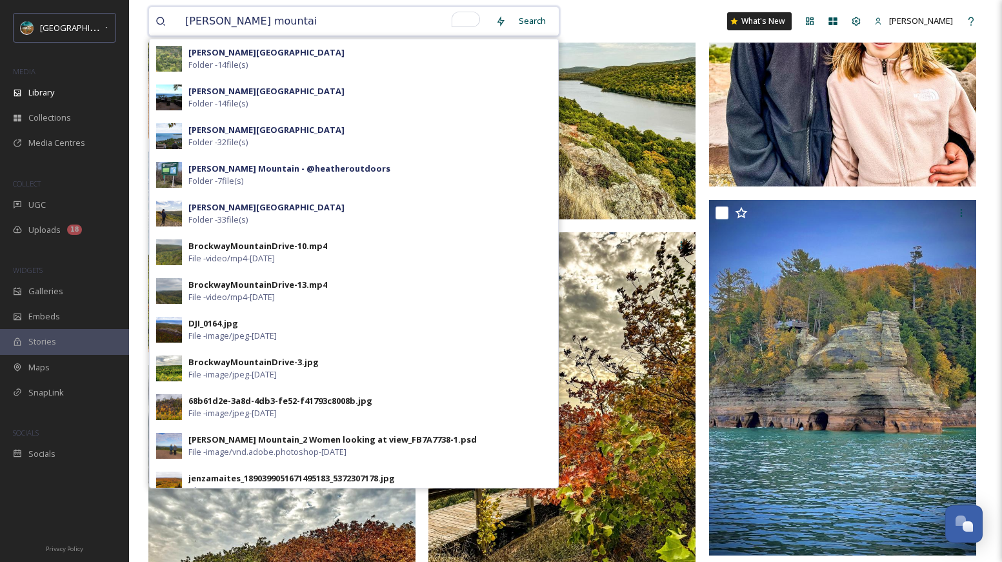
type input "[PERSON_NAME] mountain"
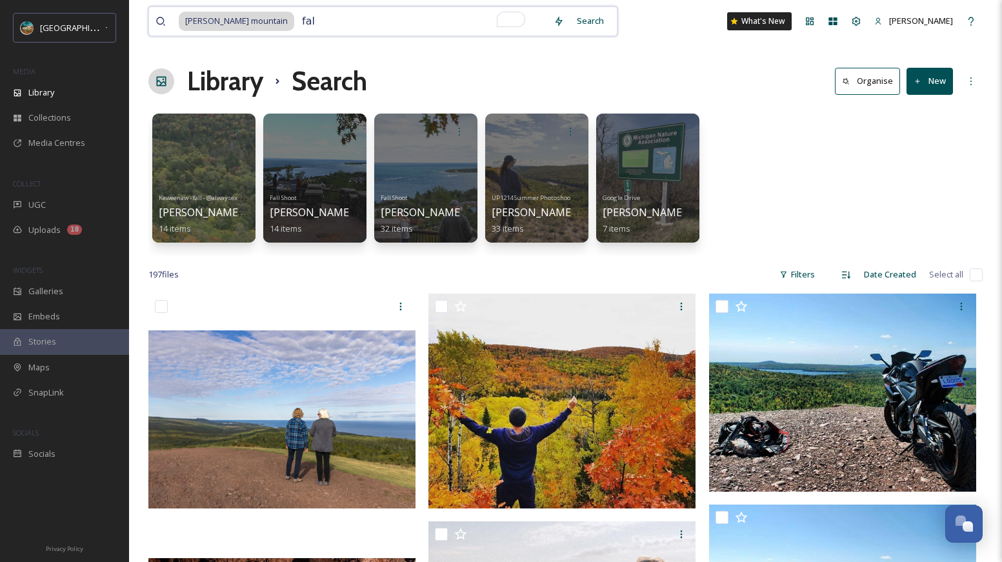
type input "fall"
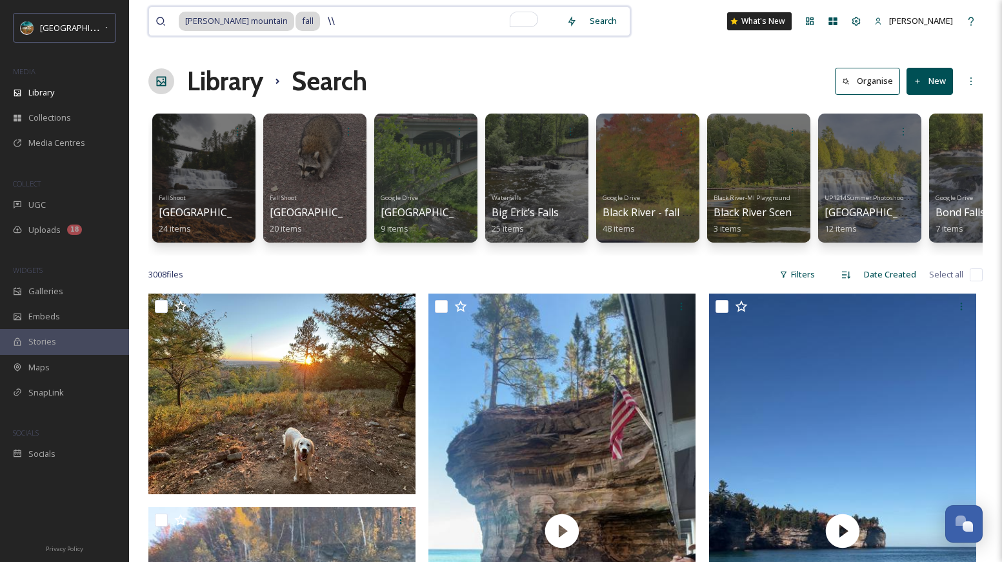
type input "\"
type input "f"
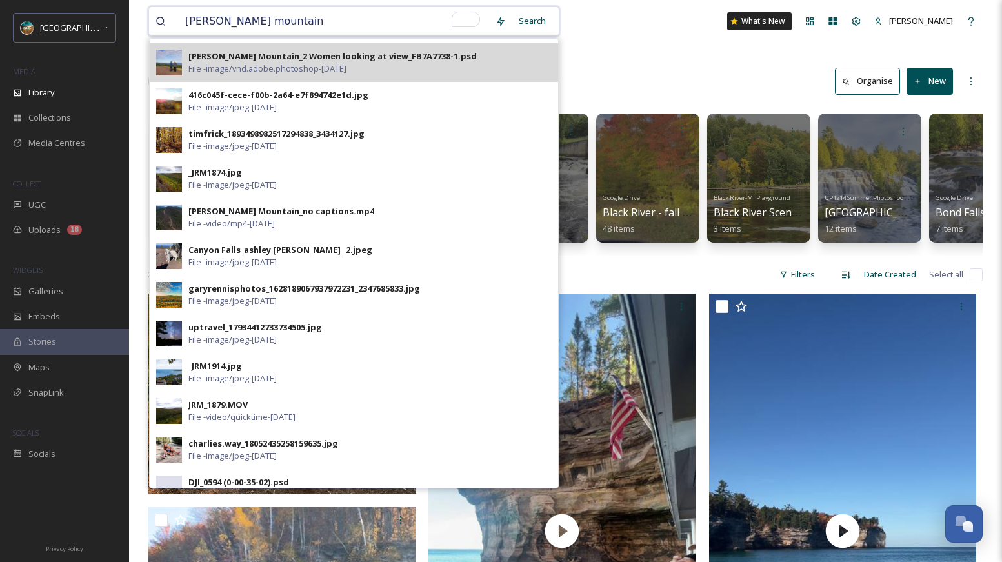
scroll to position [385, 0]
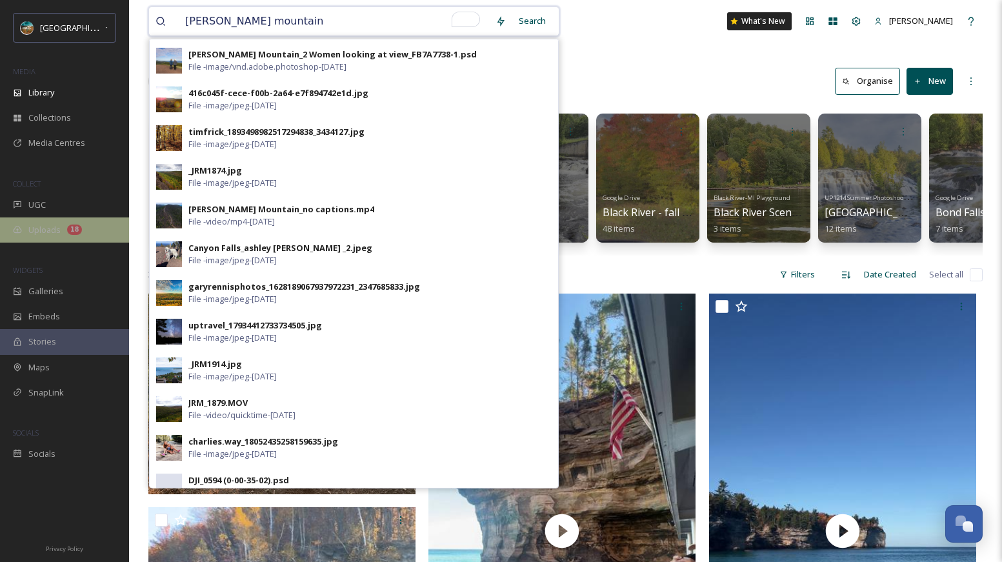
type input "[PERSON_NAME] mountain"
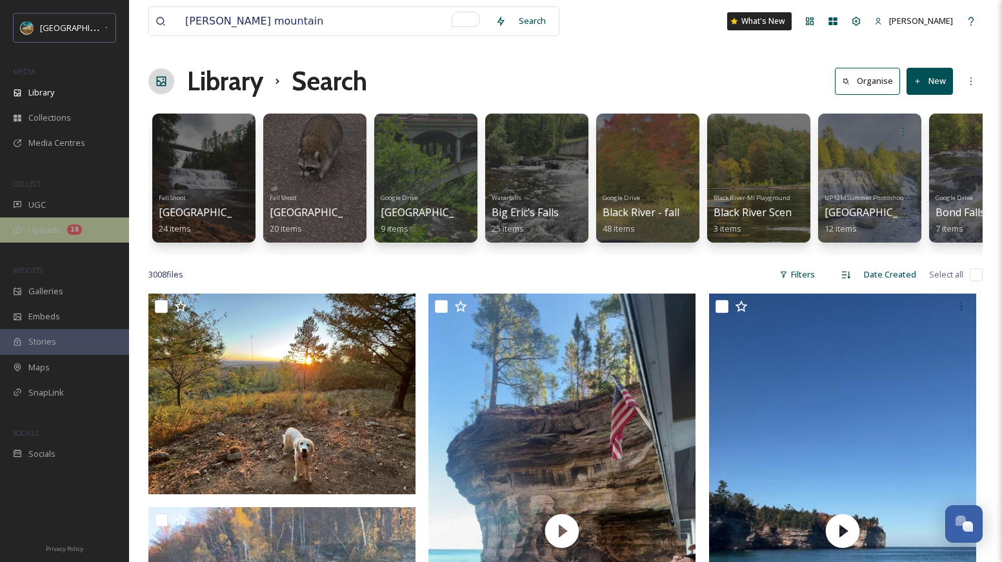
click at [47, 224] on span "Uploads" at bounding box center [44, 230] width 32 height 12
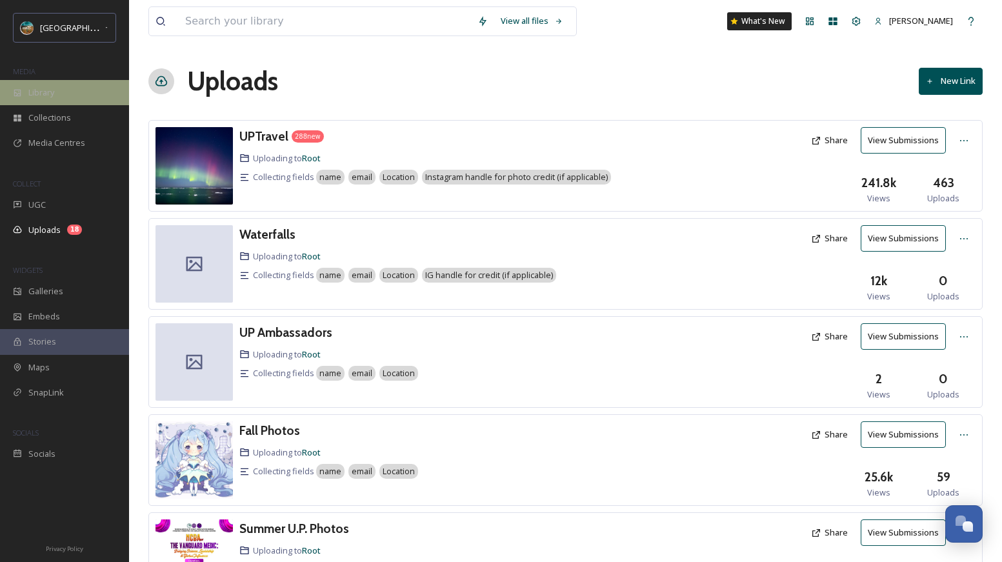
click at [61, 85] on div "Library" at bounding box center [64, 92] width 129 height 25
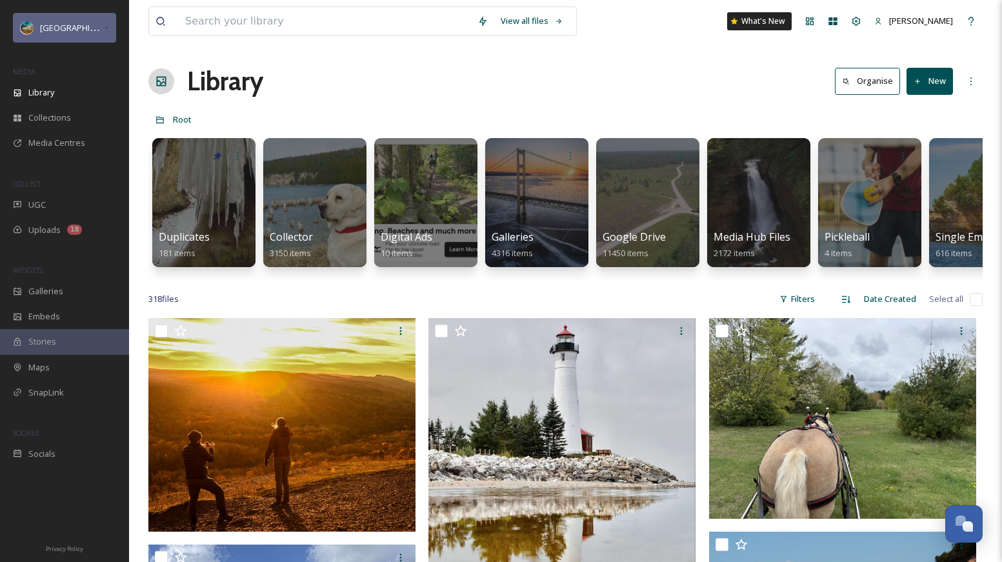
click at [67, 32] on span "[GEOGRAPHIC_DATA][US_STATE]" at bounding box center [103, 27] width 126 height 12
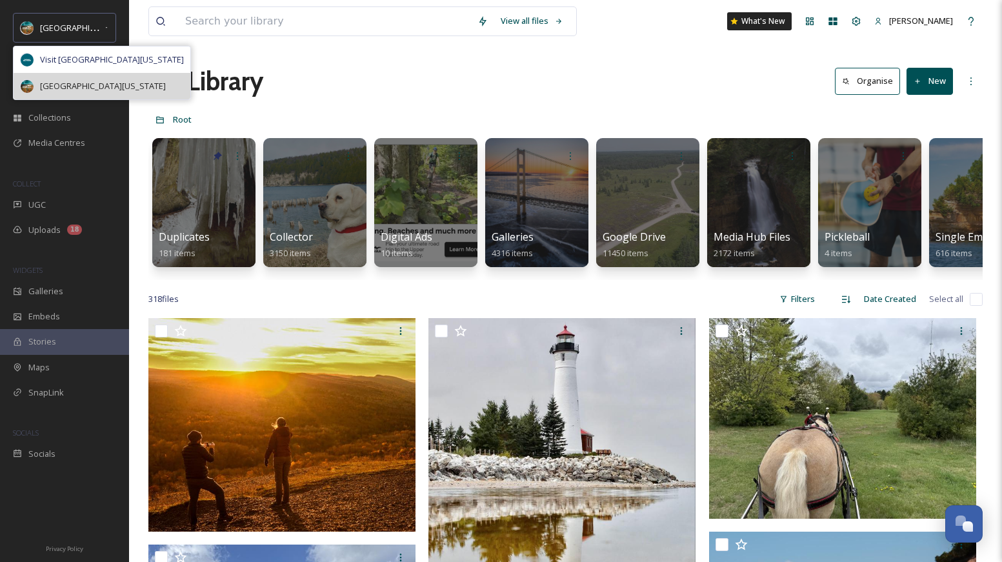
click at [64, 80] on span "[GEOGRAPHIC_DATA][US_STATE]" at bounding box center [103, 86] width 126 height 12
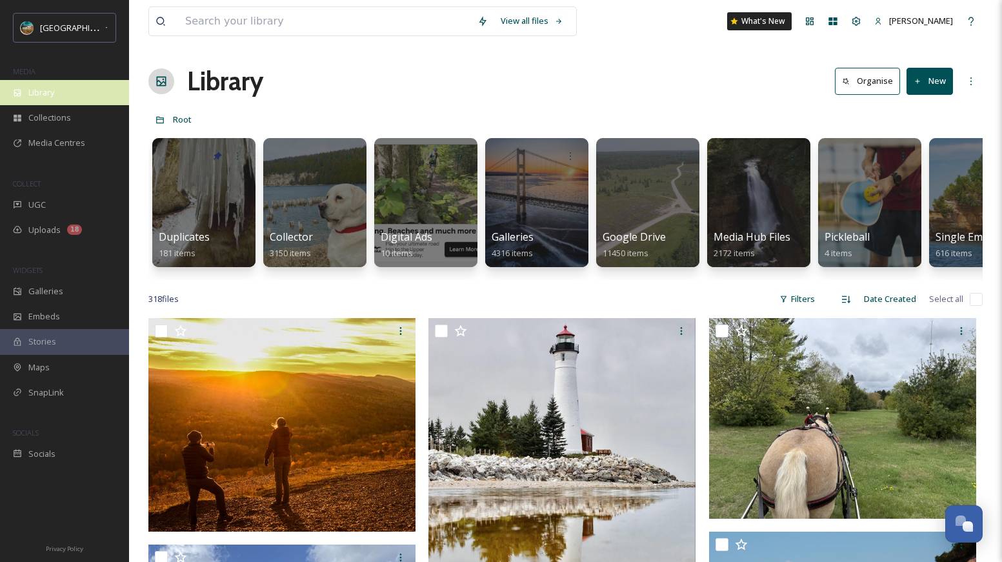
click at [79, 88] on div "Library" at bounding box center [64, 92] width 129 height 25
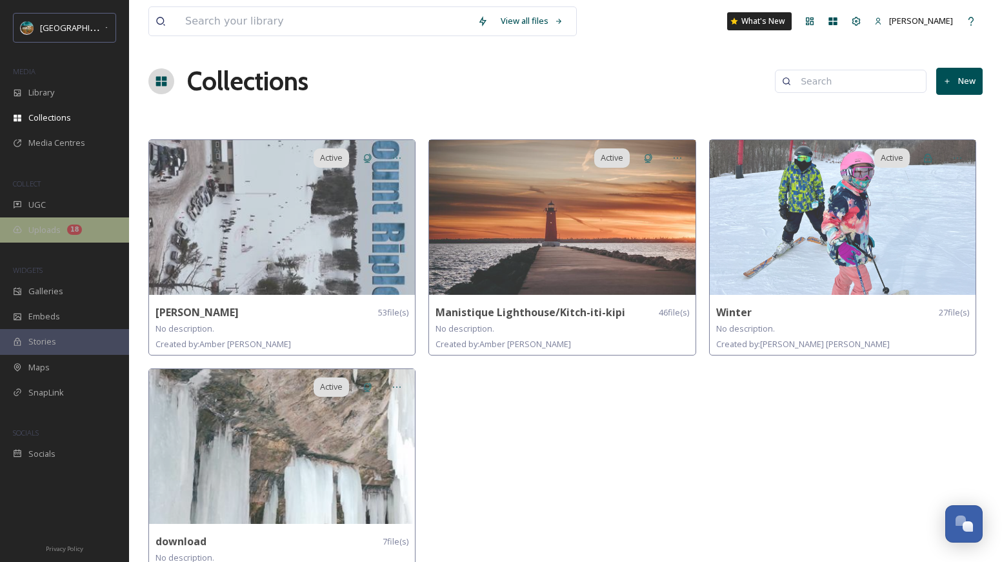
click at [57, 220] on div "Uploads 18" at bounding box center [64, 229] width 129 height 25
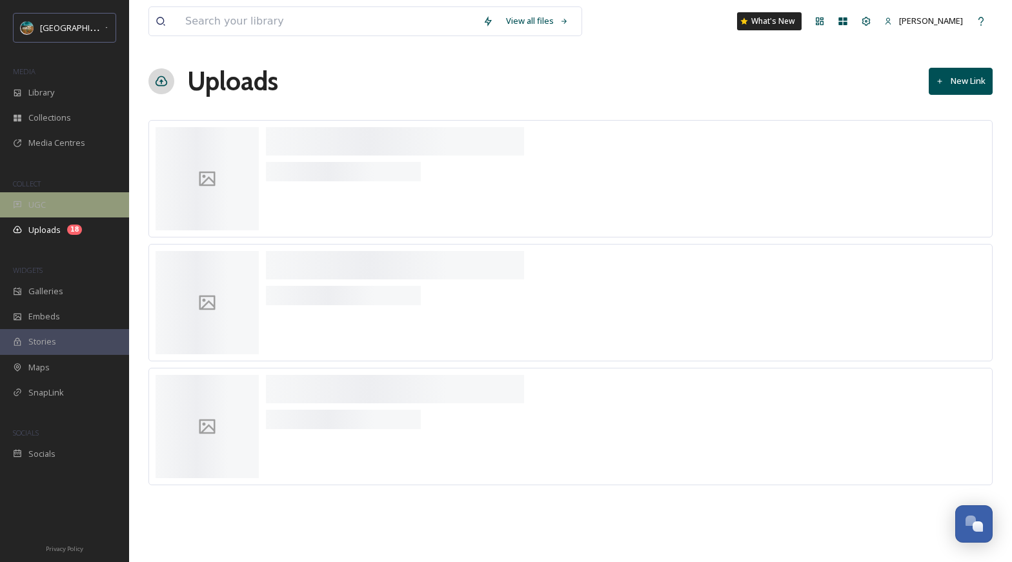
click at [57, 208] on div "UGC" at bounding box center [64, 204] width 129 height 25
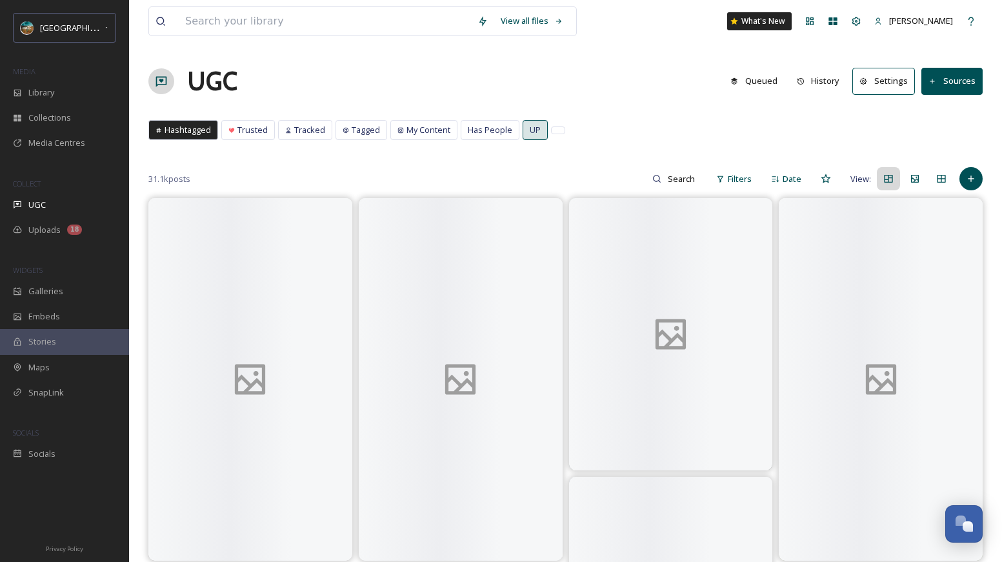
click at [812, 81] on button "History" at bounding box center [818, 80] width 56 height 25
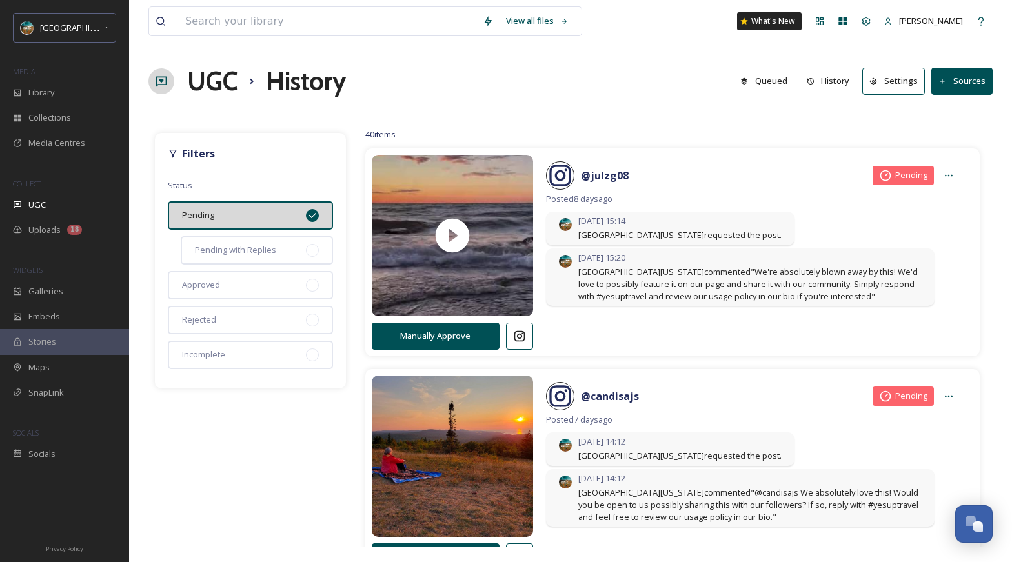
click at [822, 81] on button "History" at bounding box center [828, 80] width 56 height 25
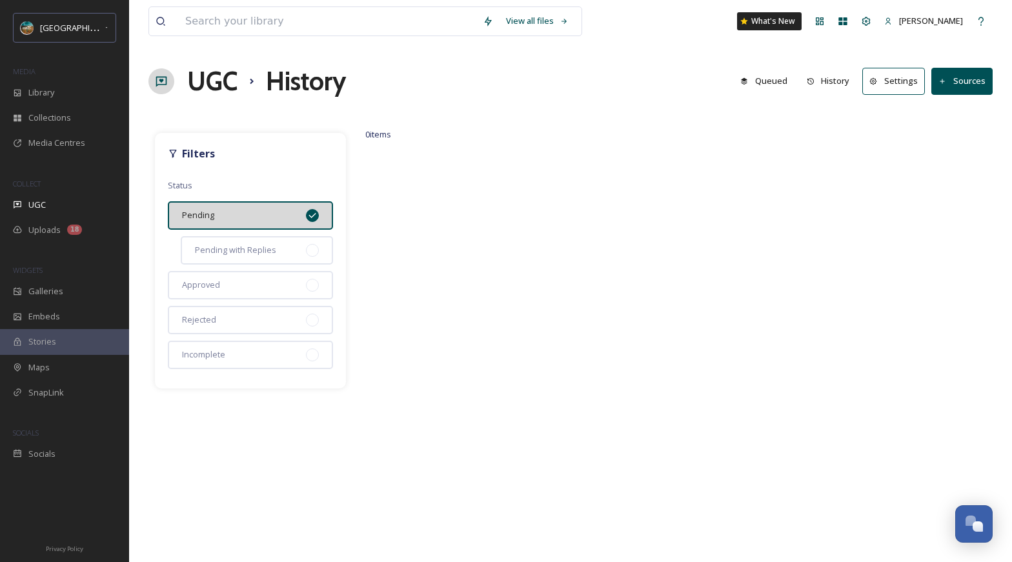
click at [780, 79] on button "Queued" at bounding box center [764, 80] width 60 height 25
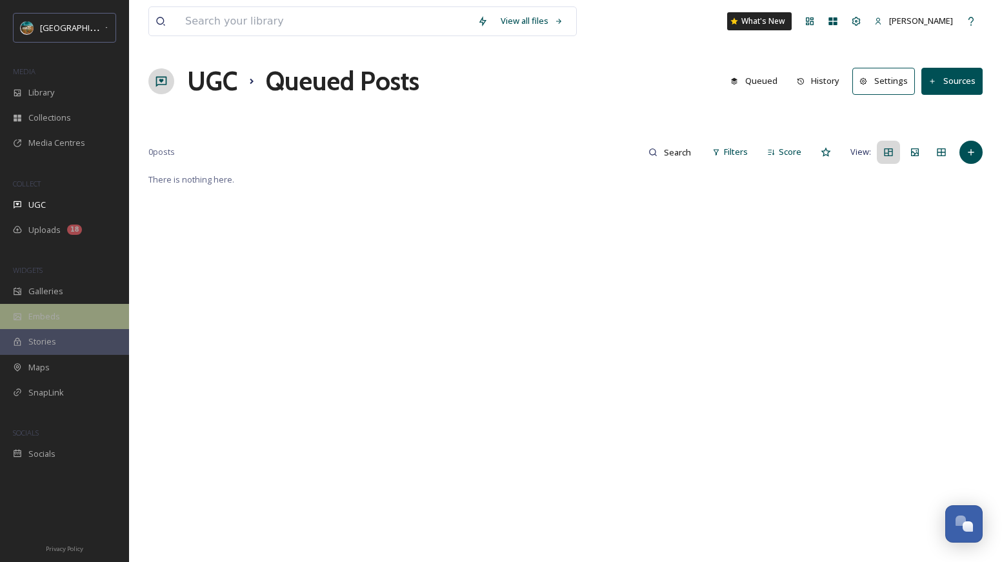
click at [31, 309] on div "Embeds" at bounding box center [64, 316] width 129 height 25
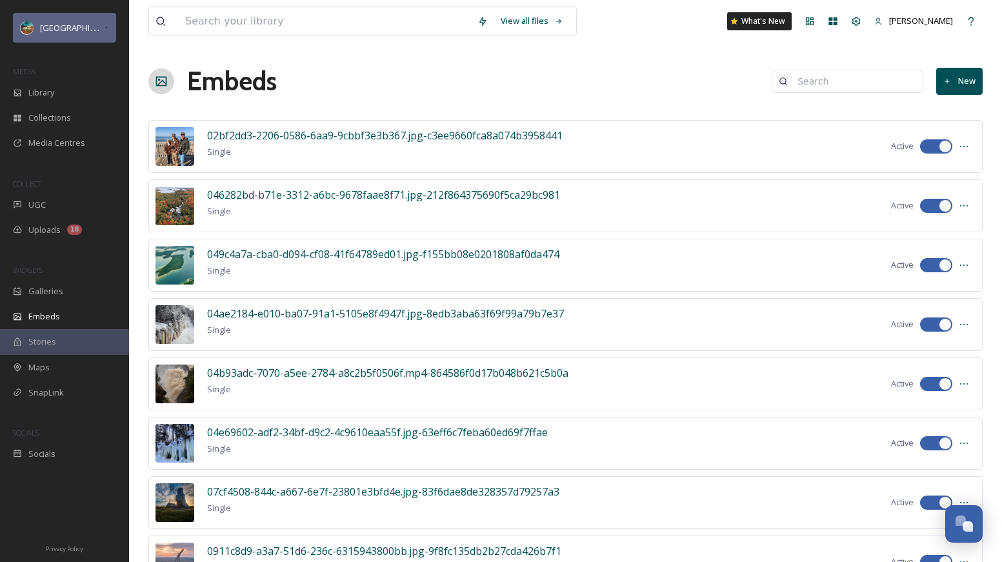
click at [64, 37] on div "[GEOGRAPHIC_DATA][US_STATE]" at bounding box center [64, 28] width 103 height 30
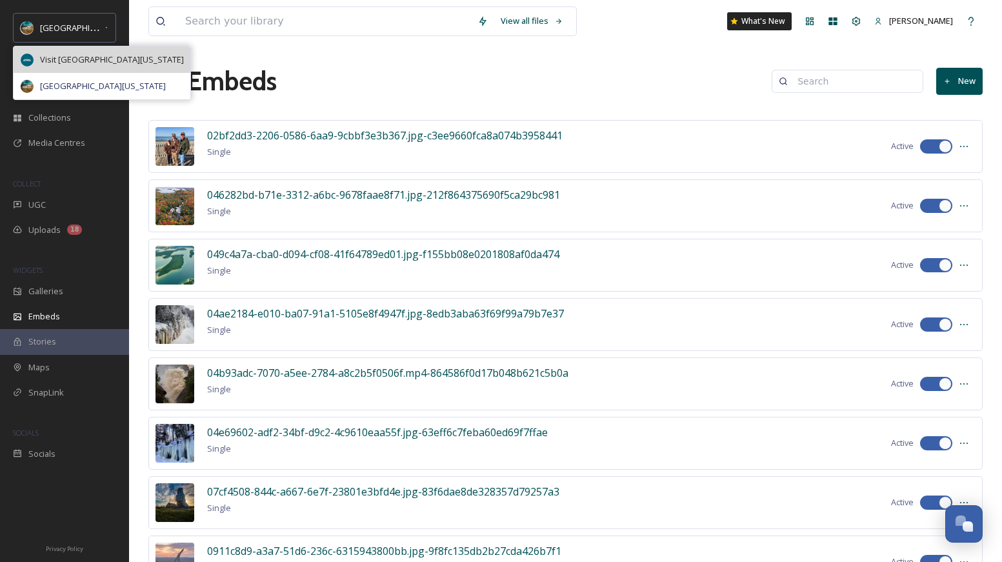
click at [63, 54] on span "Visit [GEOGRAPHIC_DATA][US_STATE]" at bounding box center [112, 60] width 144 height 12
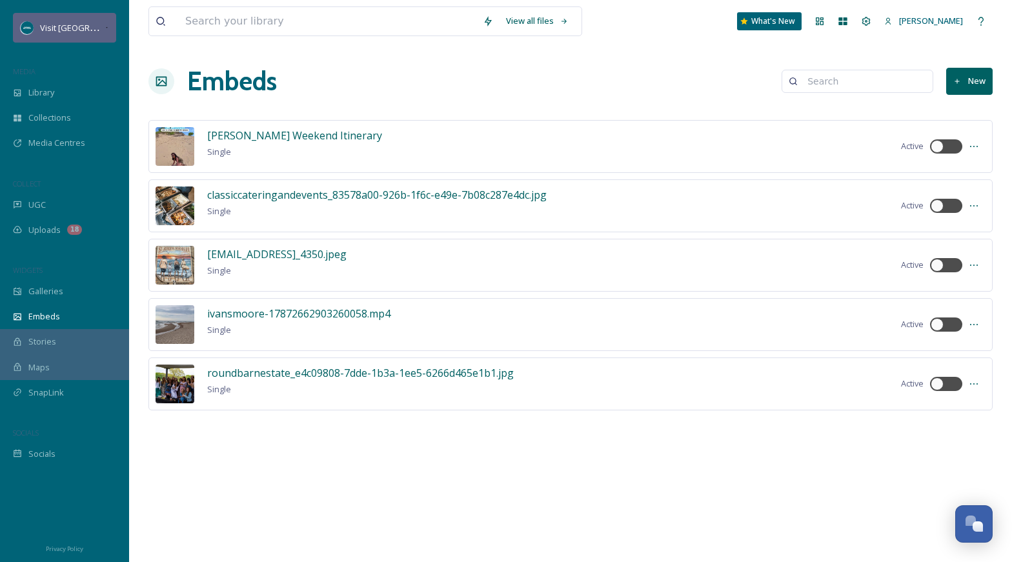
click at [49, 27] on span "Visit [GEOGRAPHIC_DATA][US_STATE]" at bounding box center [112, 27] width 144 height 12
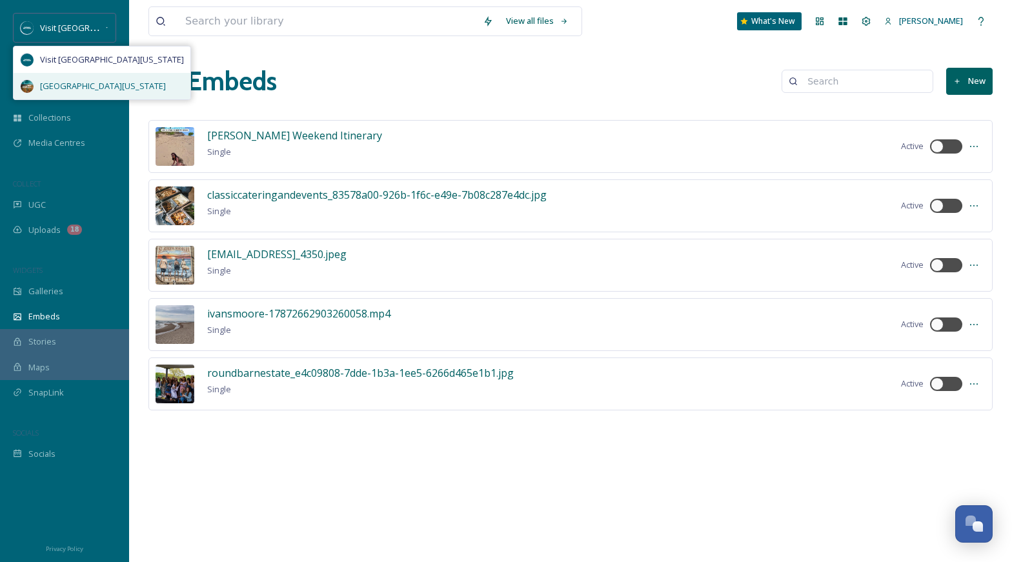
click at [45, 81] on span "[GEOGRAPHIC_DATA][US_STATE]" at bounding box center [103, 86] width 126 height 12
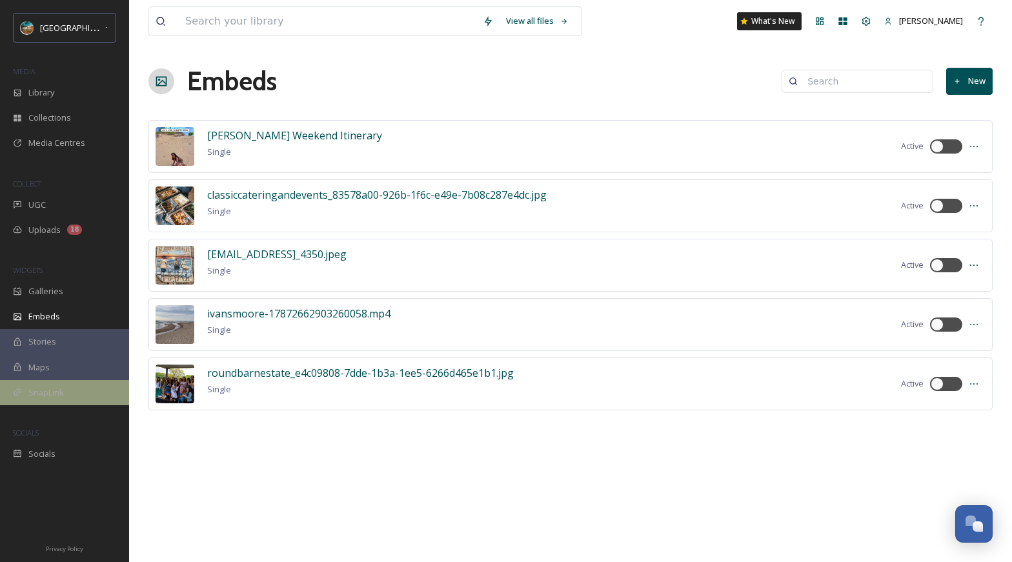
click at [35, 388] on span "SnapLink" at bounding box center [45, 393] width 35 height 12
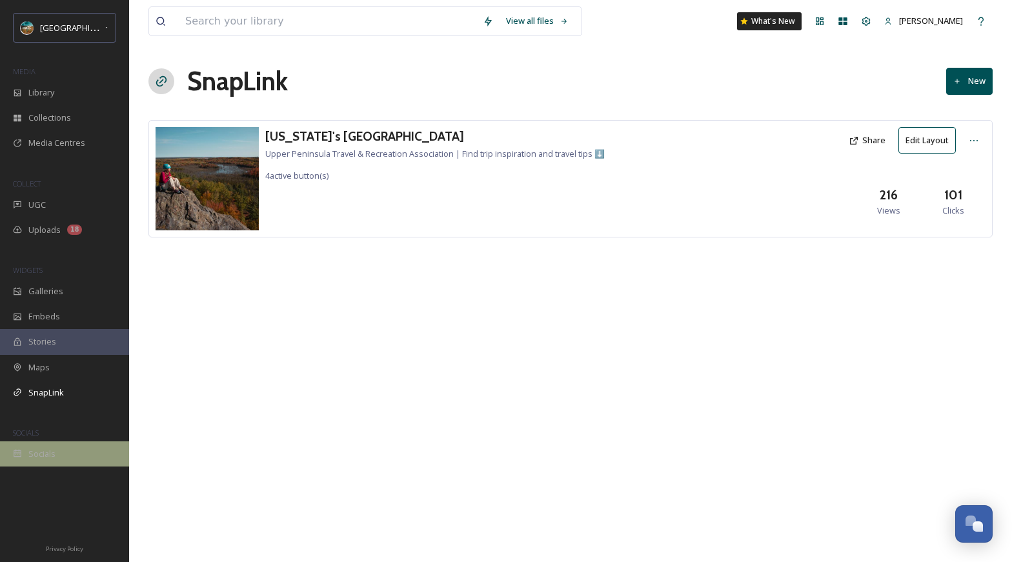
click at [39, 455] on span "Socials" at bounding box center [41, 454] width 27 height 12
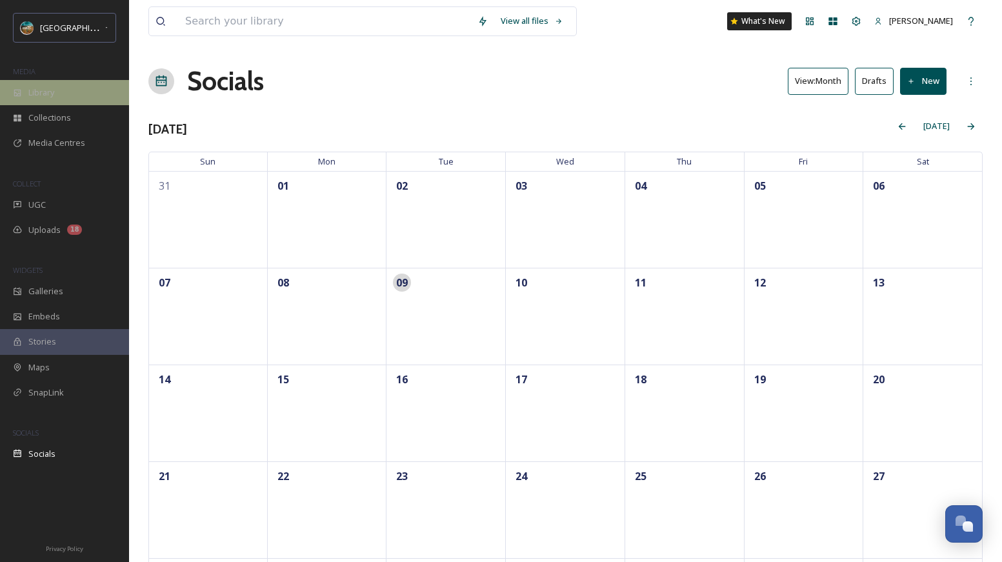
click at [35, 90] on span "Library" at bounding box center [41, 92] width 26 height 12
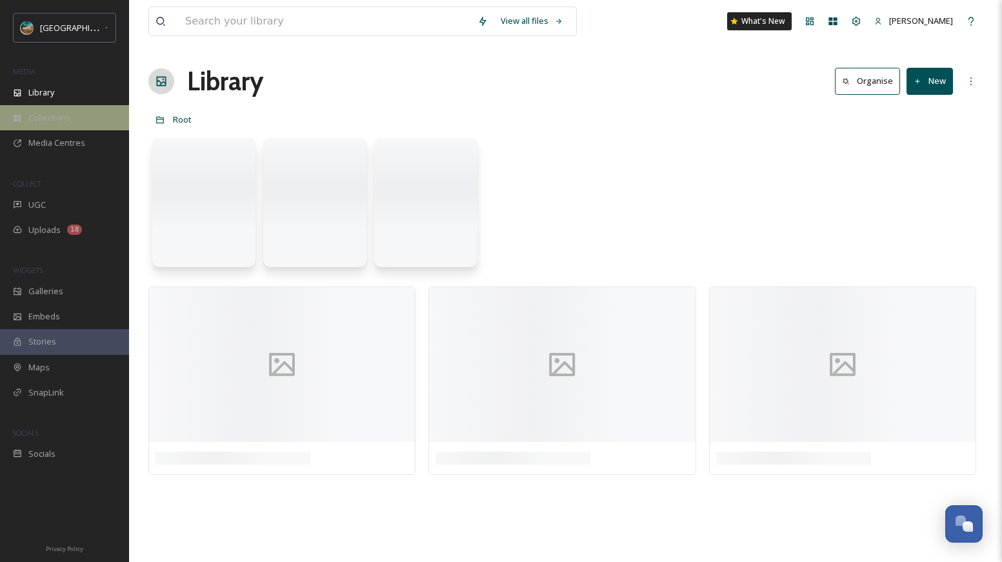
click at [33, 119] on span "Collections" at bounding box center [49, 118] width 43 height 12
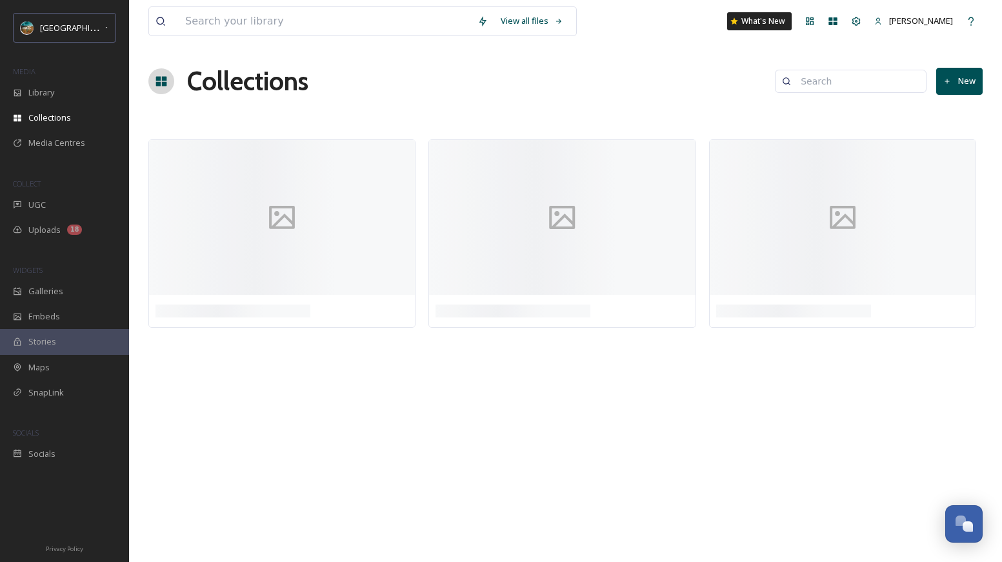
click at [30, 70] on span "MEDIA" at bounding box center [24, 71] width 23 height 10
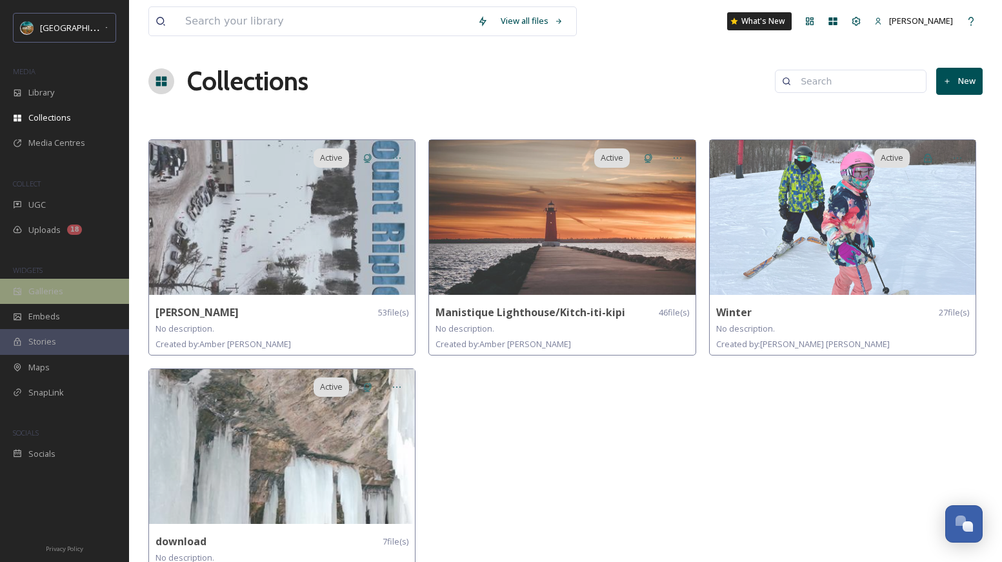
click at [24, 279] on div "Galleries" at bounding box center [64, 291] width 129 height 25
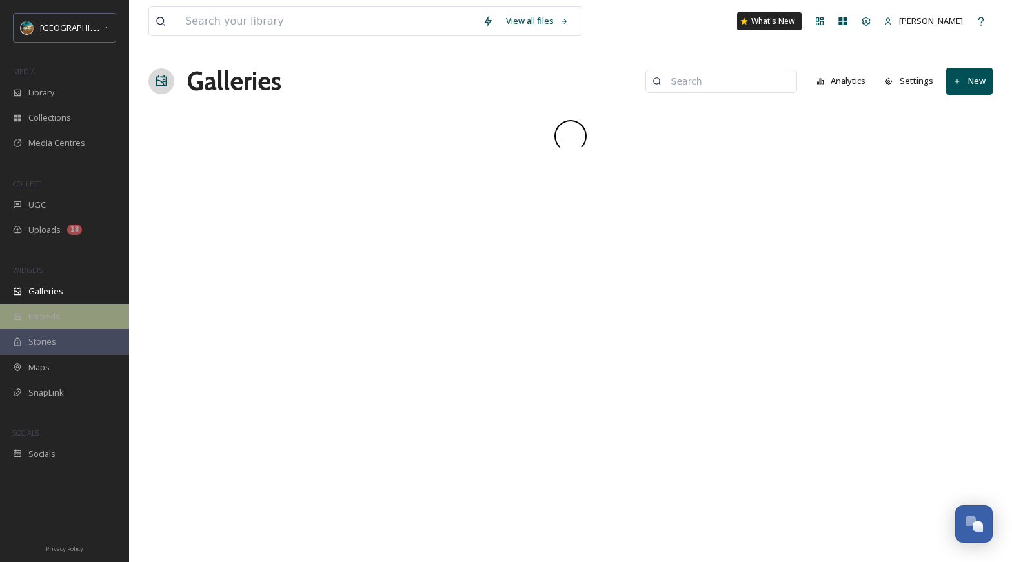
click at [34, 311] on span "Embeds" at bounding box center [44, 316] width 32 height 12
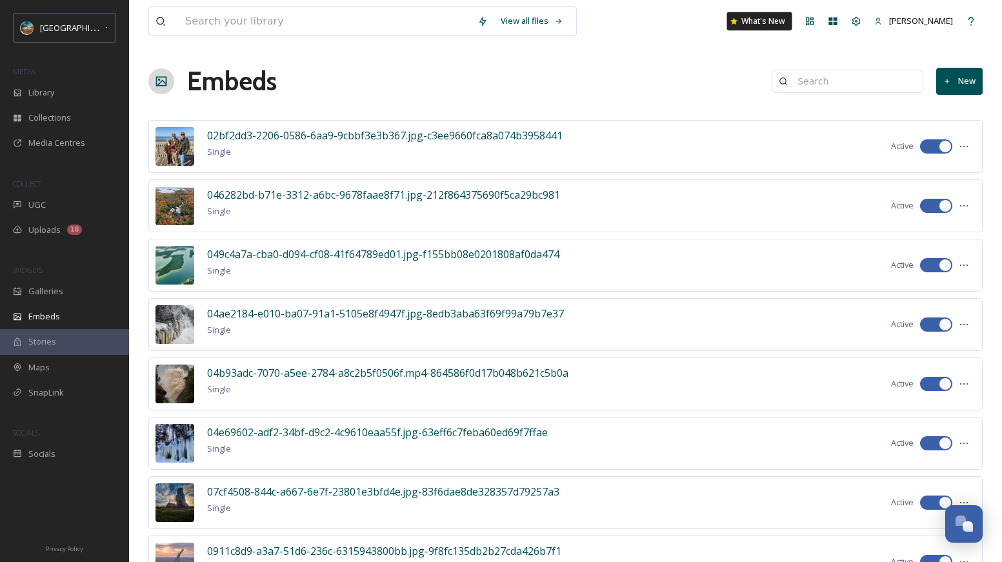
click at [789, 26] on div "What's New" at bounding box center [759, 21] width 65 height 18
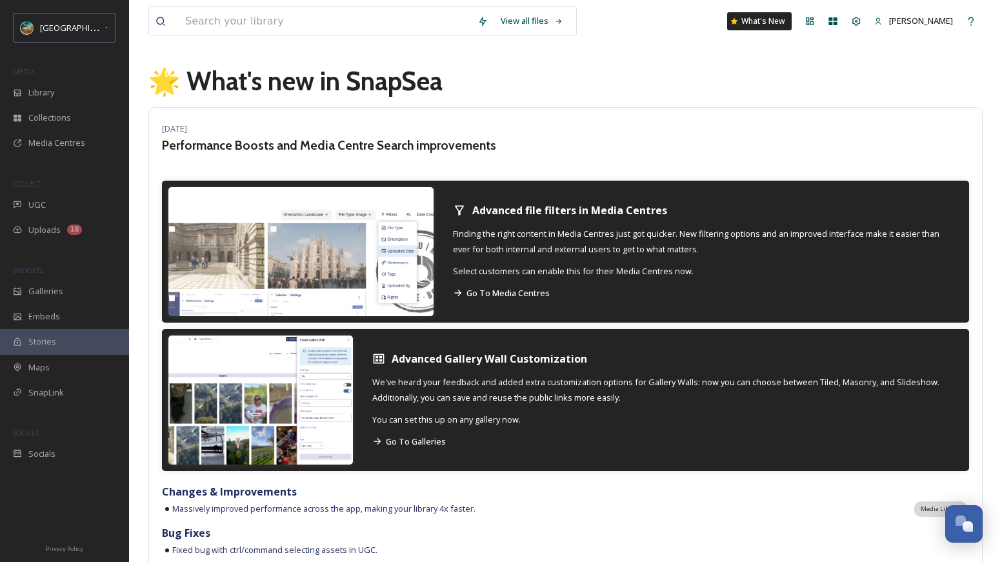
click at [789, 26] on div "What's New" at bounding box center [759, 21] width 65 height 18
click at [814, 25] on icon at bounding box center [810, 21] width 8 height 8
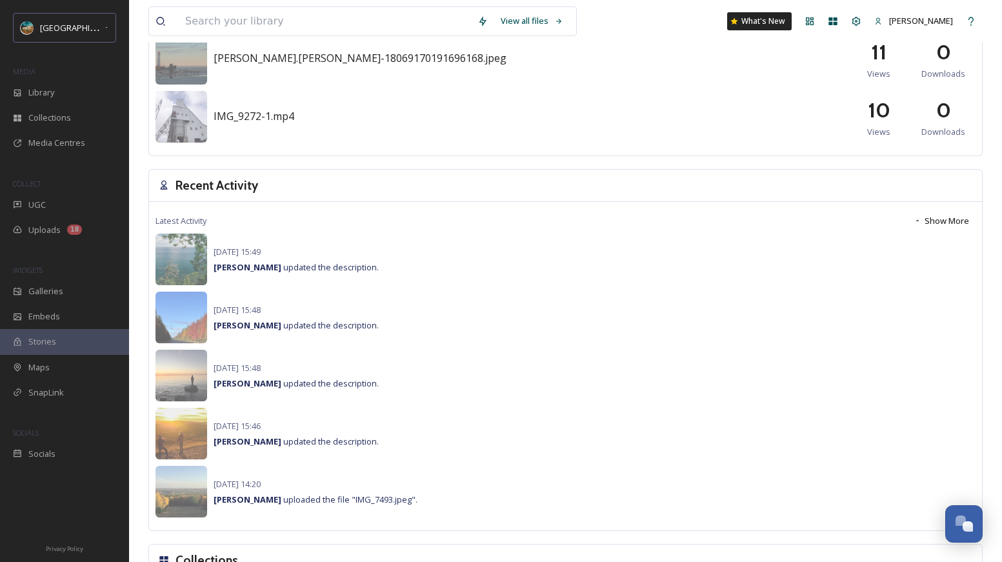
scroll to position [779, 0]
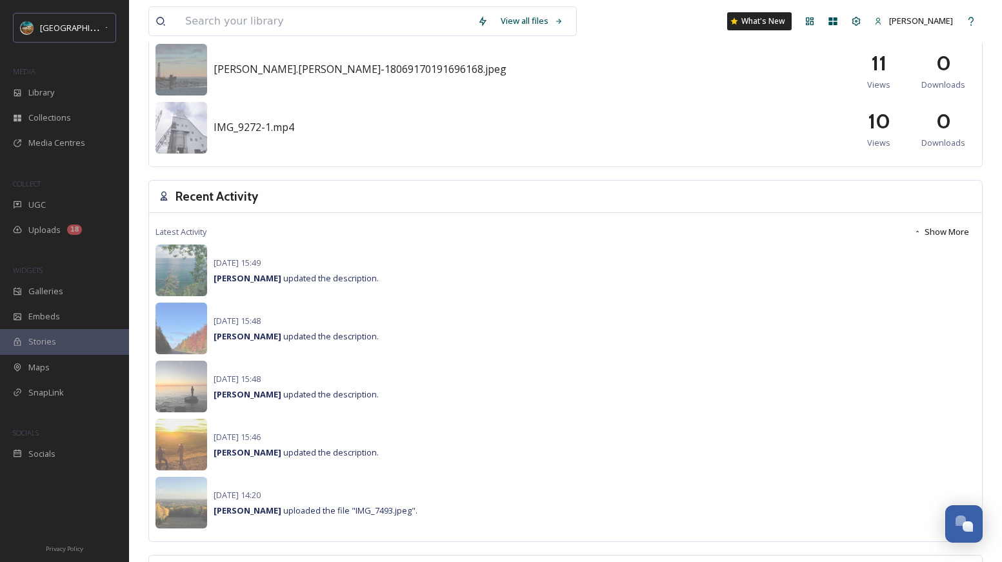
click at [940, 230] on button "Show More" at bounding box center [941, 231] width 68 height 25
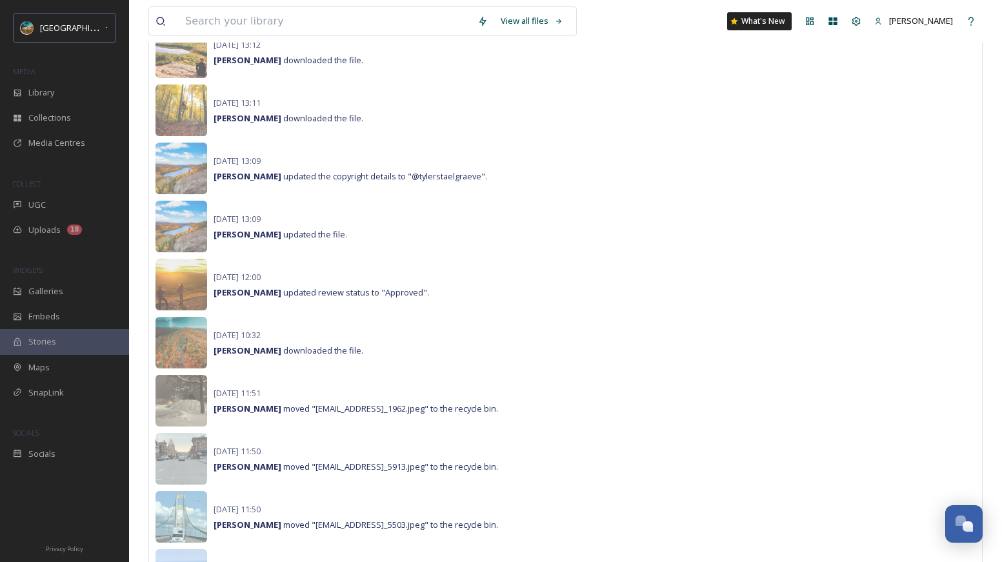
scroll to position [1349, 0]
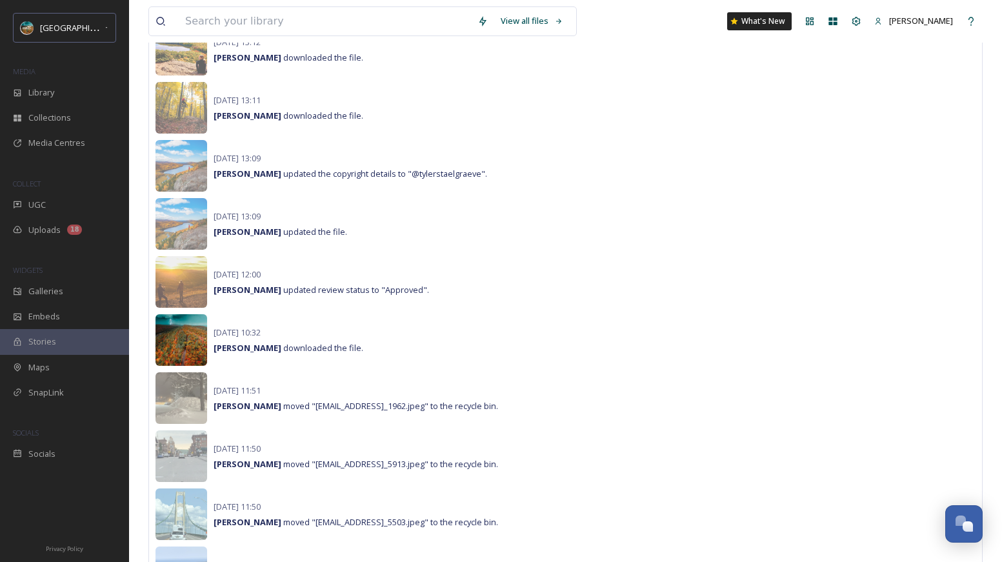
click at [186, 337] on img at bounding box center [182, 340] width 52 height 52
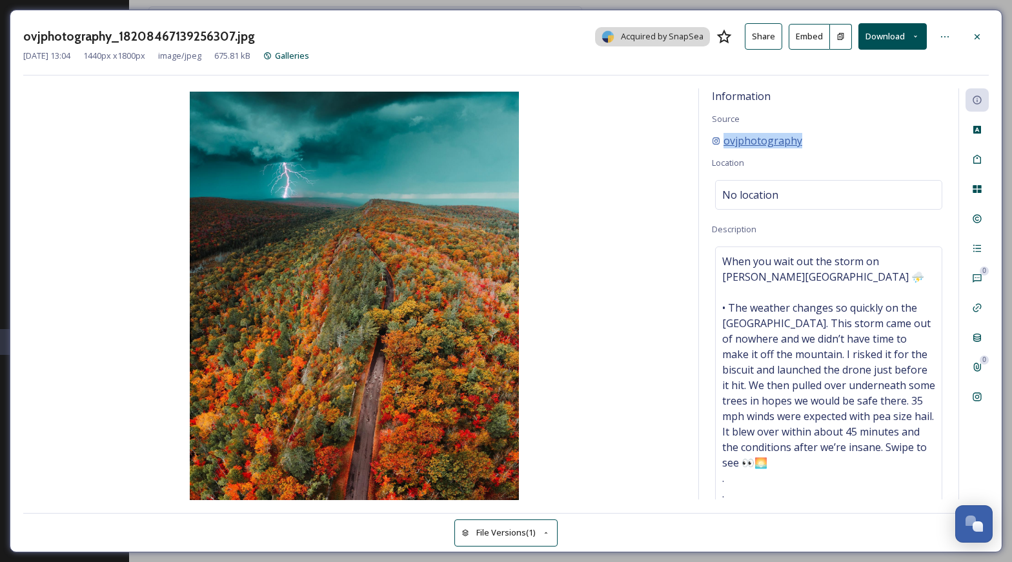
drag, startPoint x: 805, startPoint y: 136, endPoint x: 725, endPoint y: 142, distance: 80.9
click at [725, 142] on div "ovjphotography" at bounding box center [829, 140] width 234 height 15
copy span "ovjphotography"
